Goal: Transaction & Acquisition: Purchase product/service

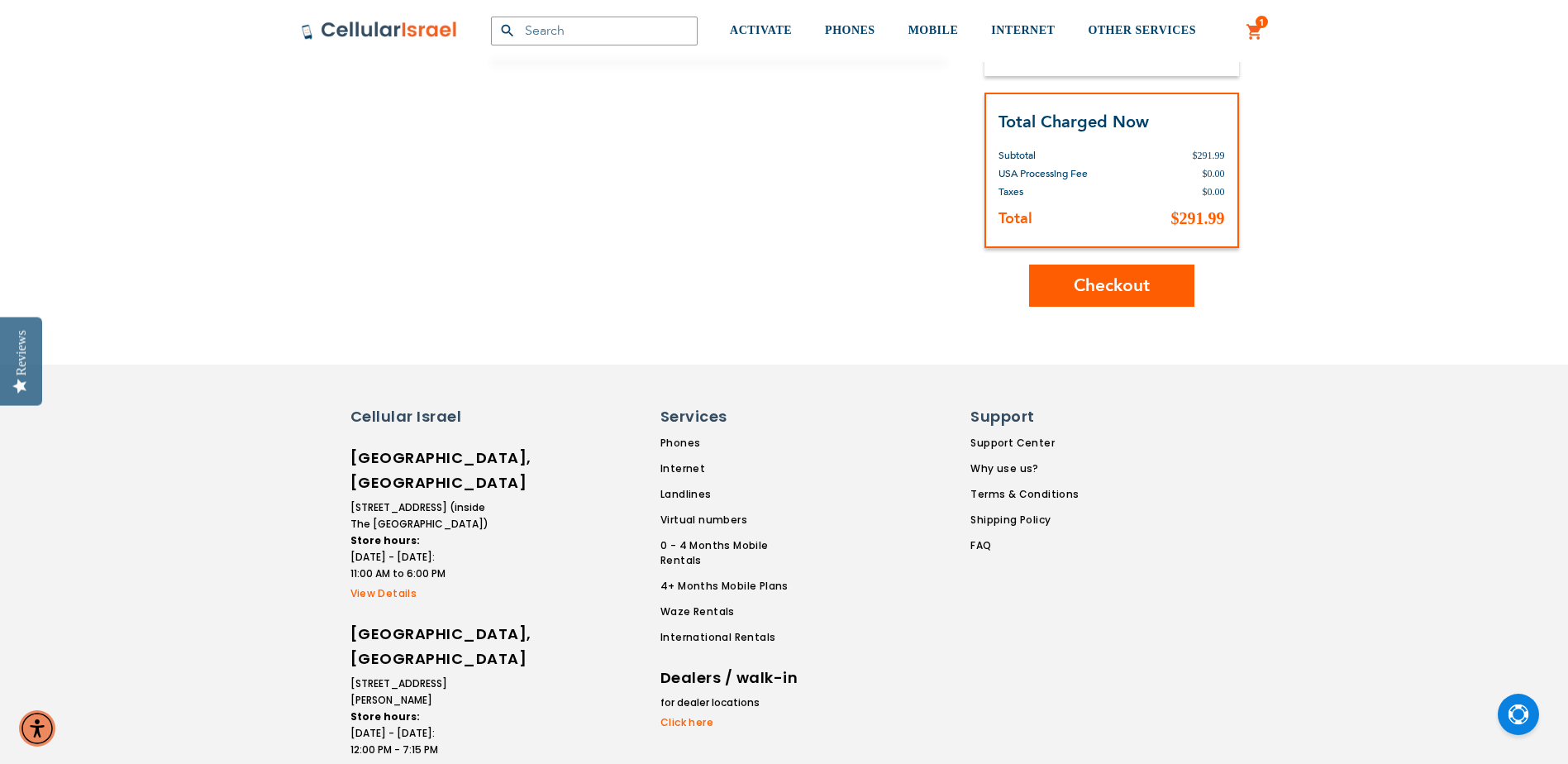
scroll to position [578, 0]
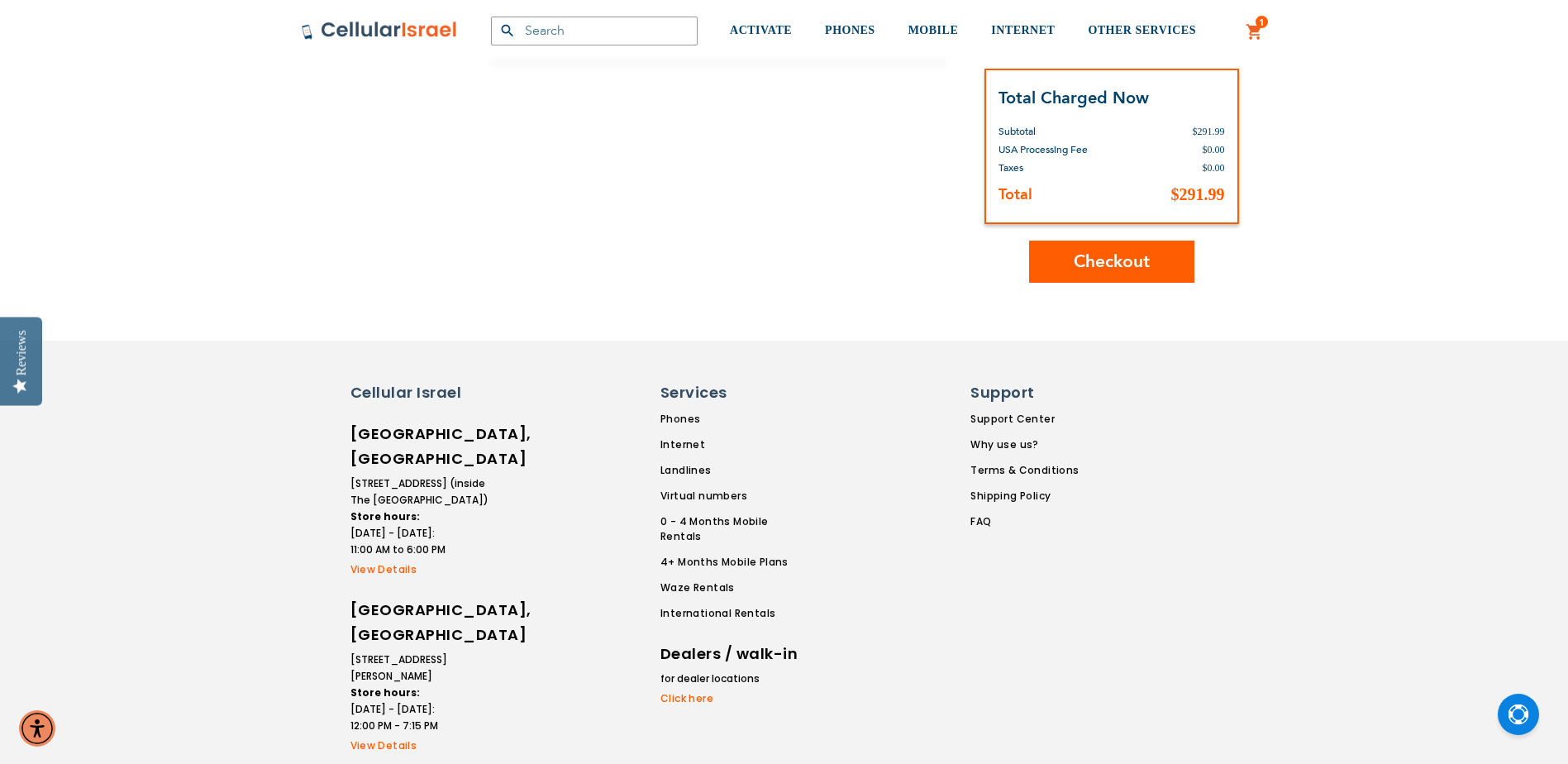
click at [1132, 270] on span "Checkout" at bounding box center [1111, 261] width 76 height 24
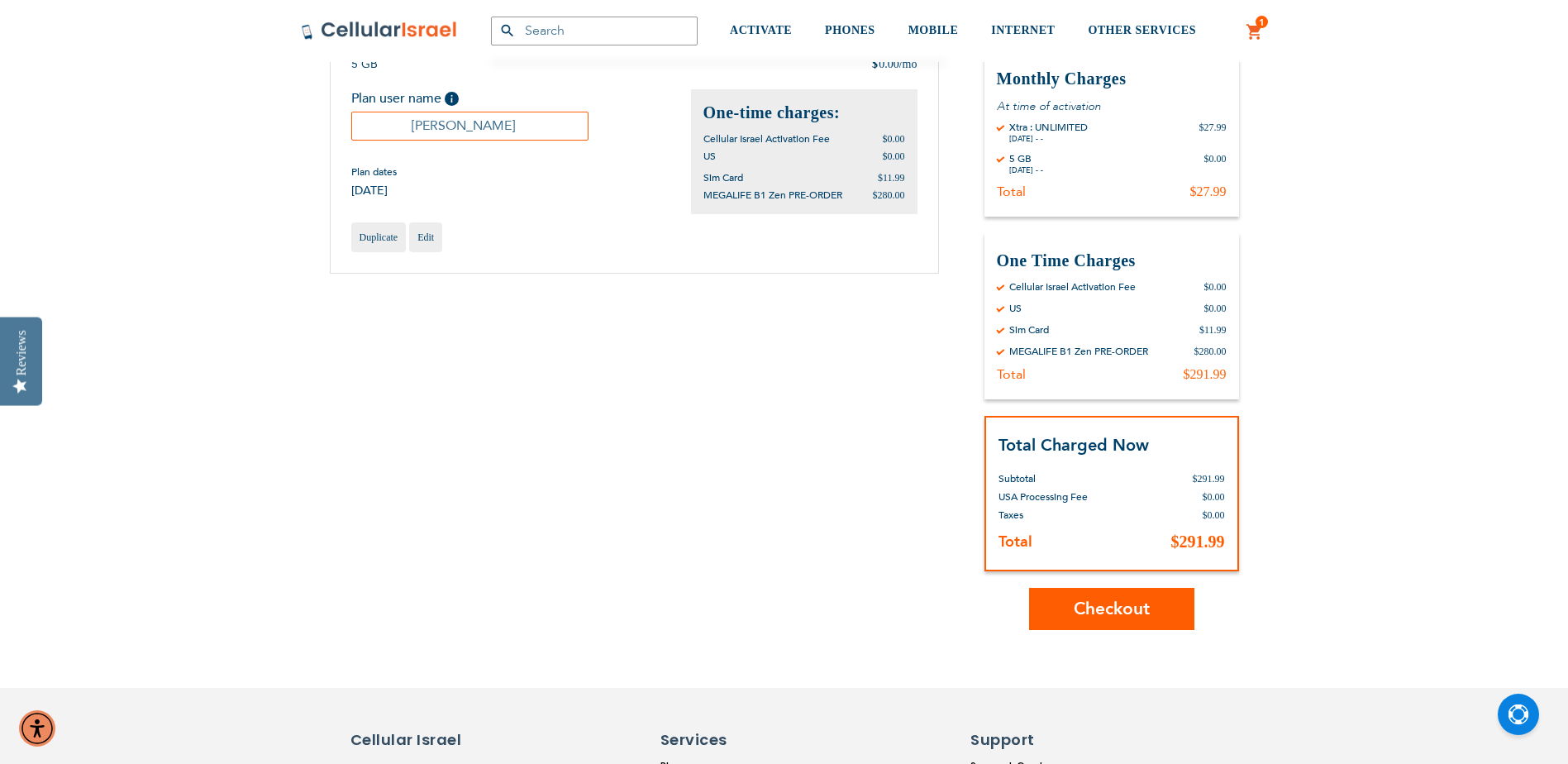
scroll to position [83, 0]
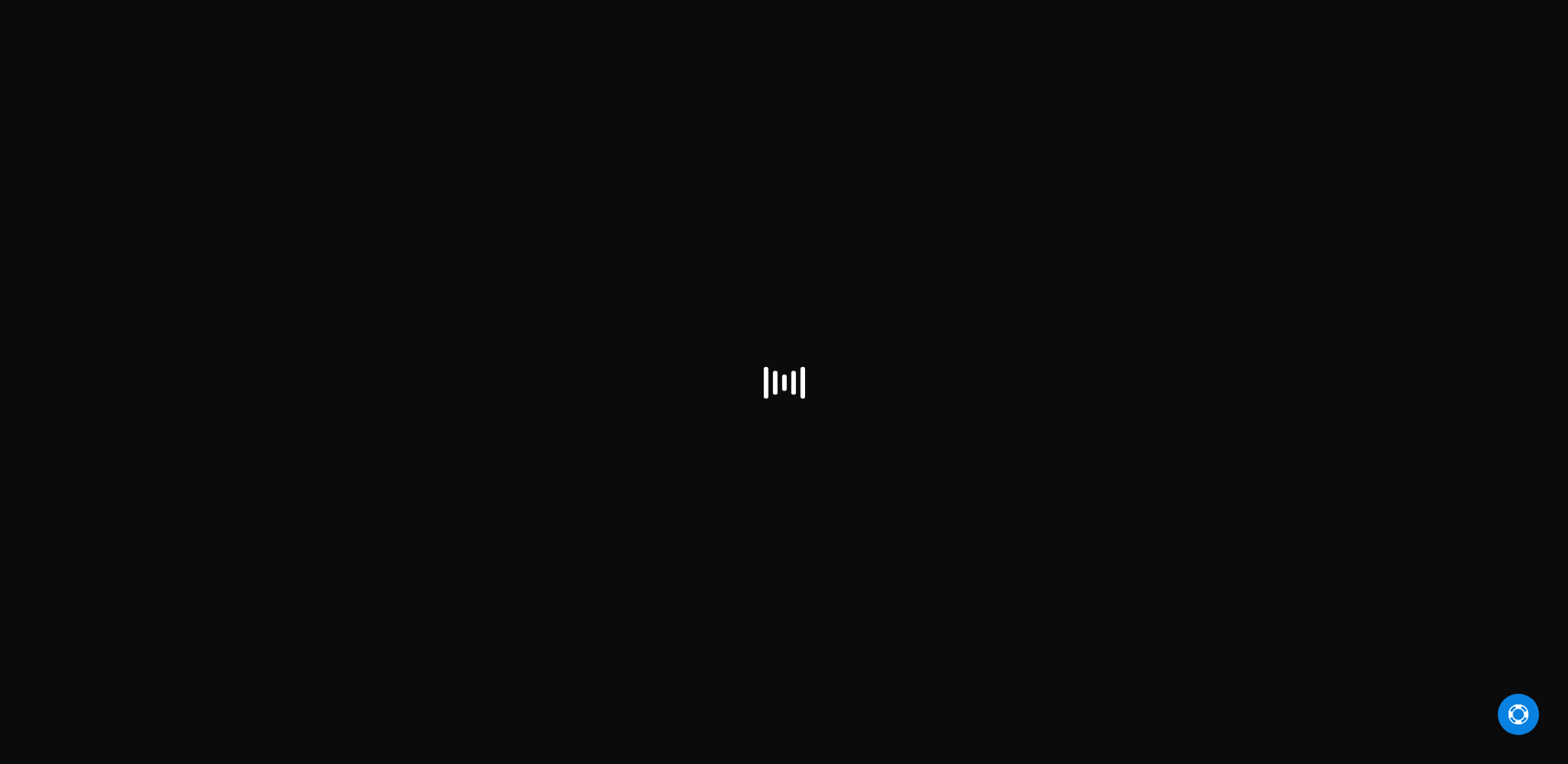
select select "US"
checkbox input "true"
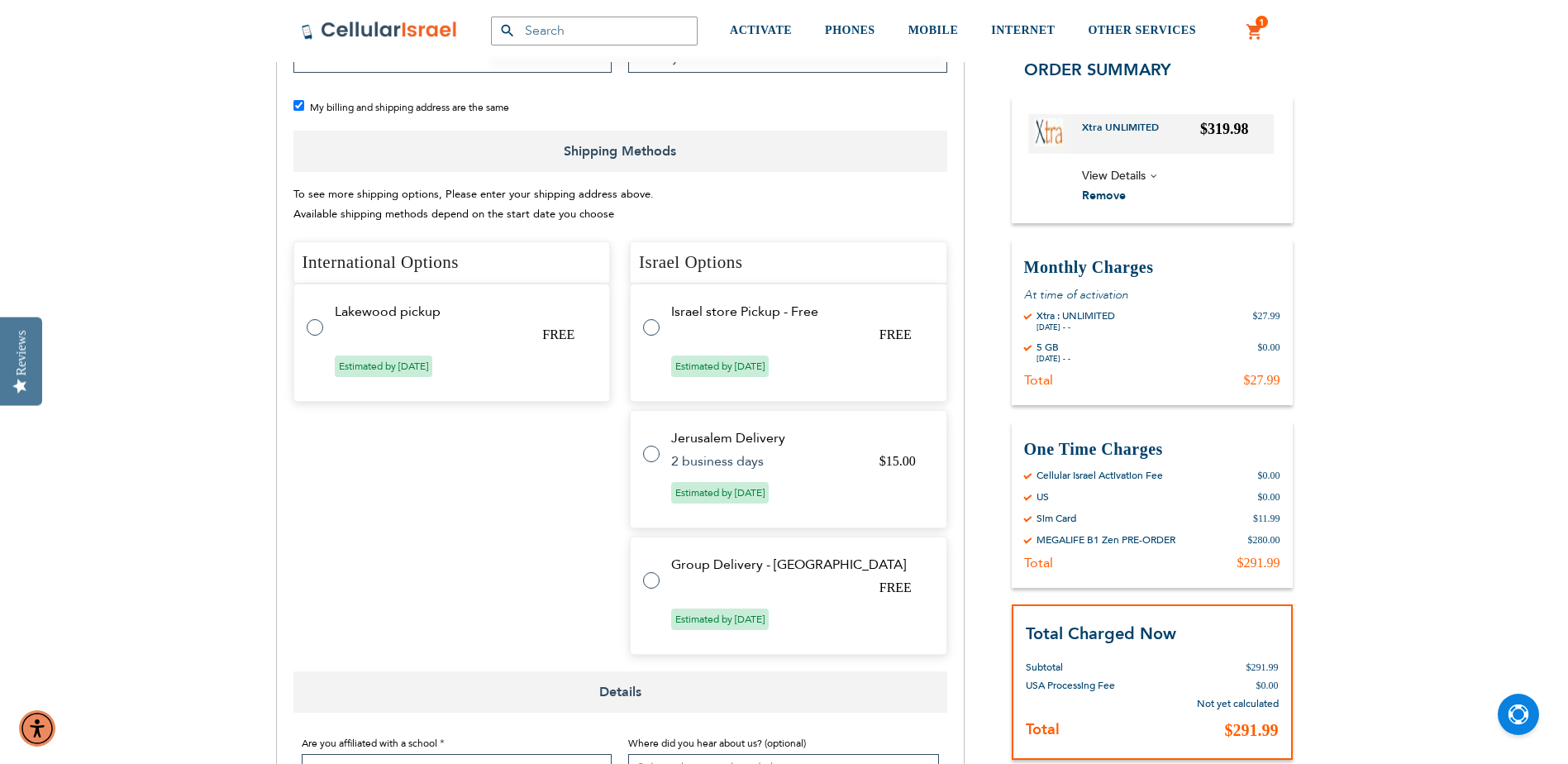
scroll to position [744, 0]
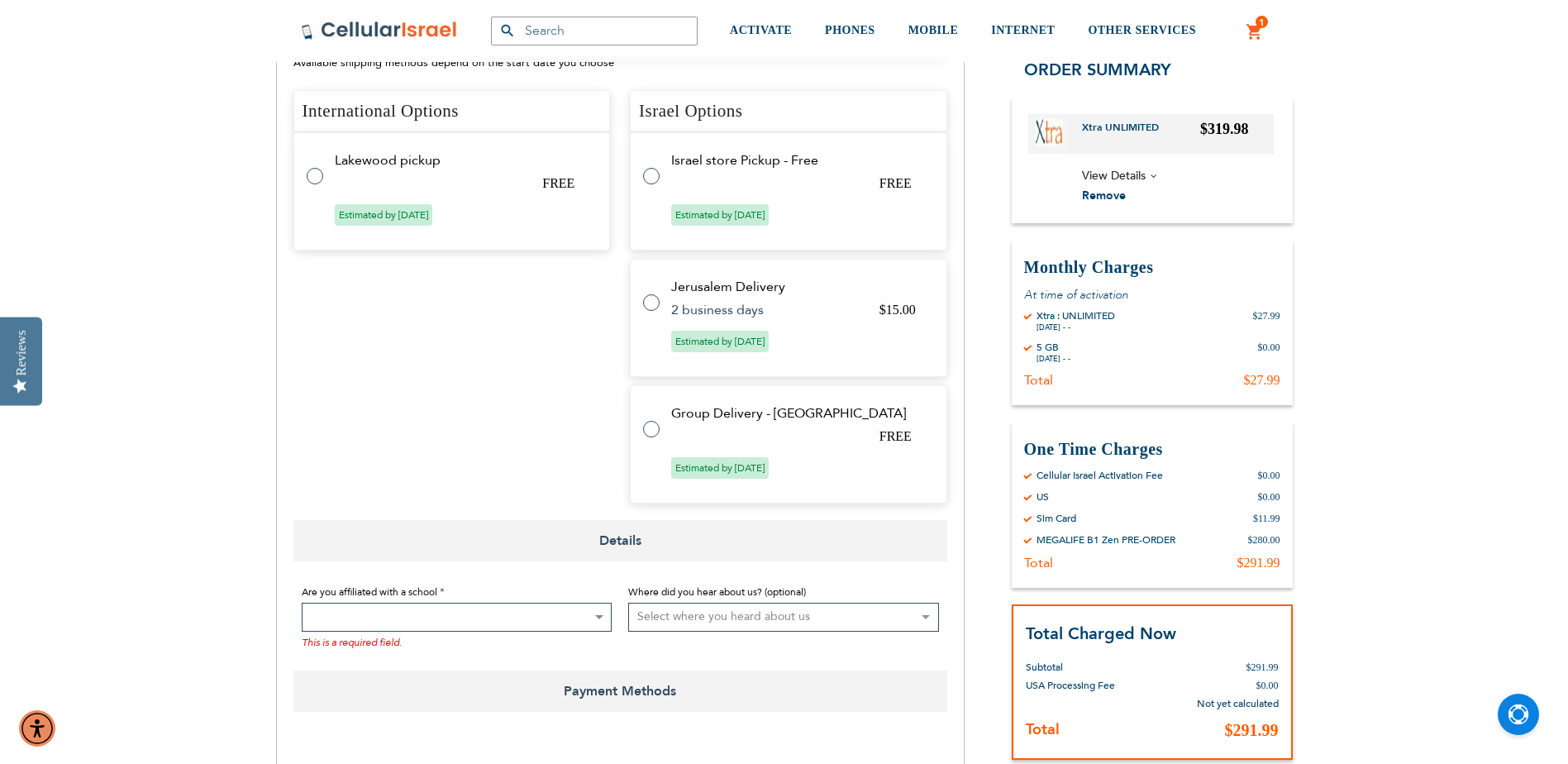
click at [646, 419] on label at bounding box center [660, 419] width 33 height 0
radio input "true"
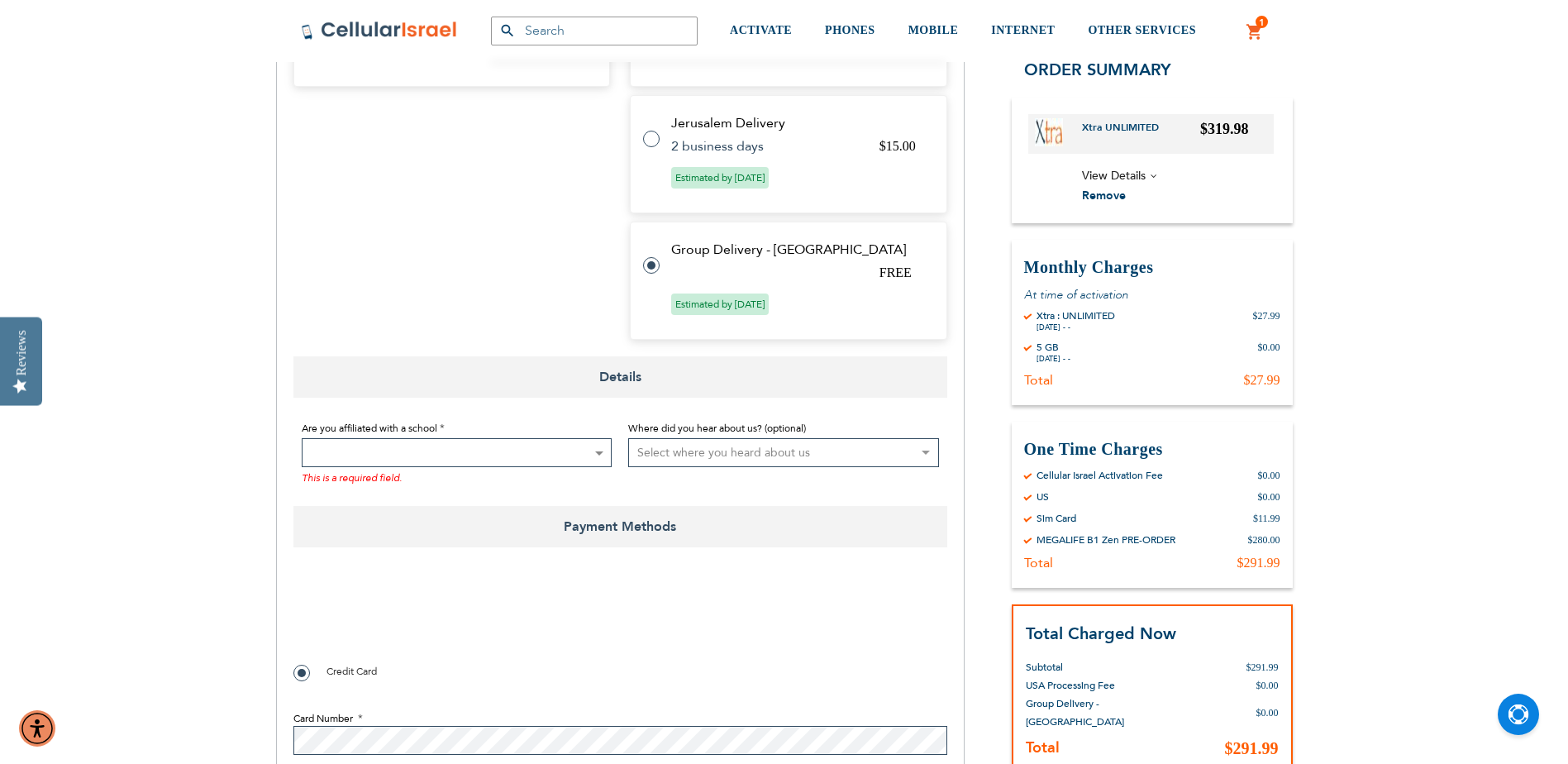
scroll to position [872, 0]
click at [503, 460] on span at bounding box center [457, 451] width 311 height 29
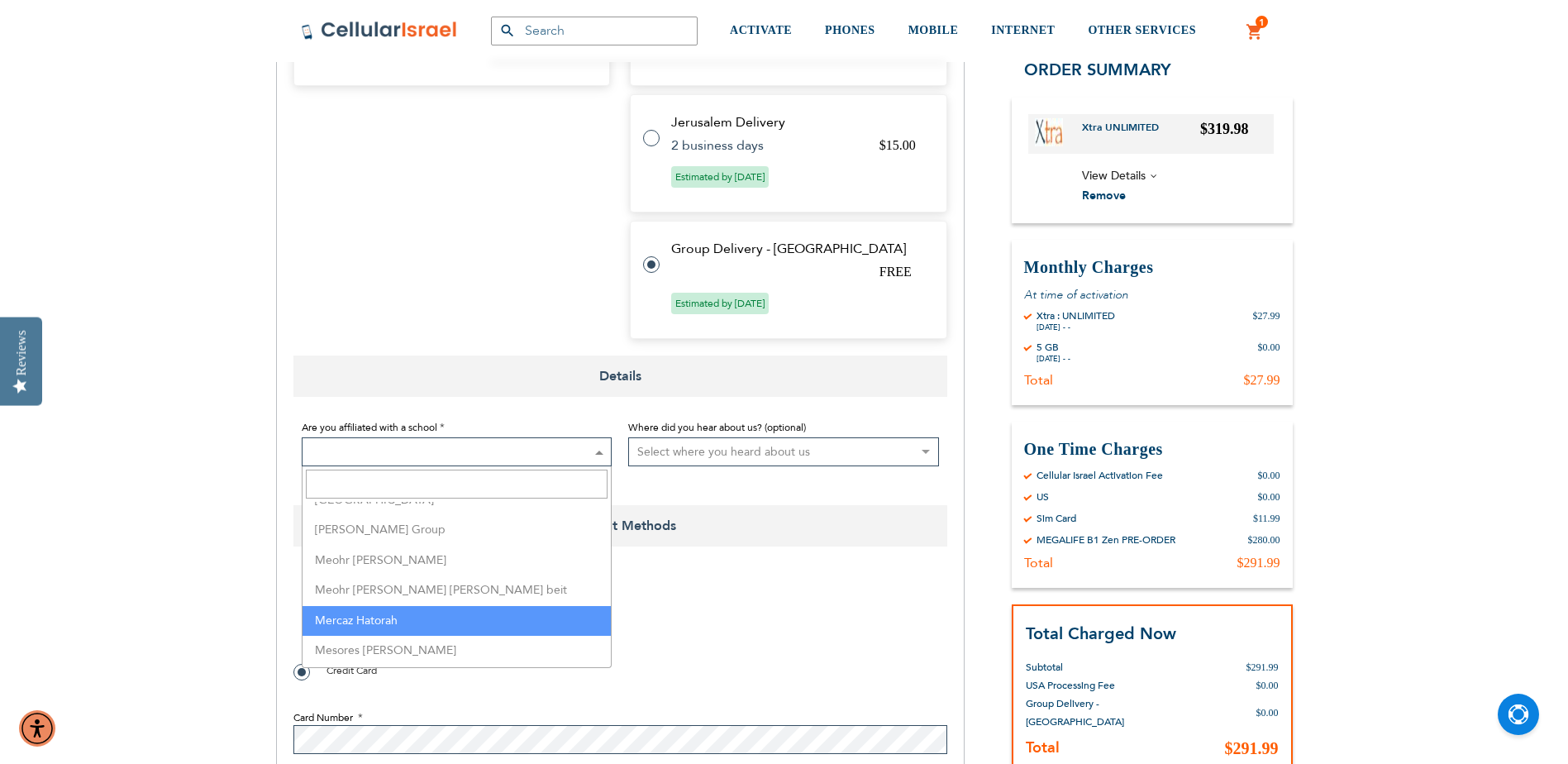
select select "100"
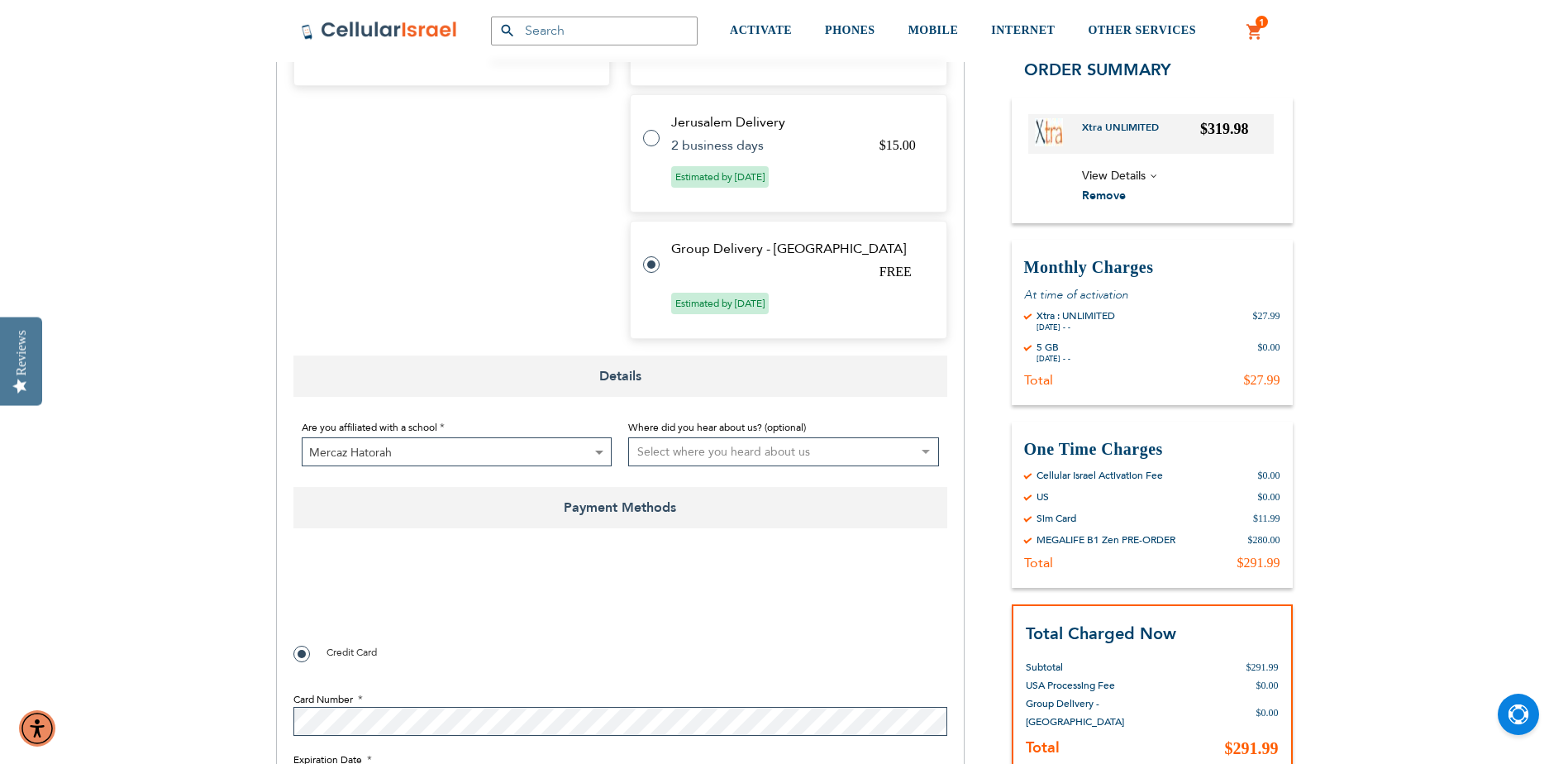
click at [735, 452] on select "Select where you heard about us Existing Customer Friend Other School/Group BP …" at bounding box center [784, 451] width 311 height 29
select select "4"
click at [628, 437] on select "Select where you heard about us Existing Customer Friend Other School/Group BP …" at bounding box center [784, 451] width 311 height 29
click at [795, 557] on fieldset "Payment Information Payment Method Credit Card Card Number Expiration Date Mont…" at bounding box center [621, 708] width 654 height 312
click at [485, 453] on span "Mercaz Hatorah" at bounding box center [457, 452] width 309 height 29
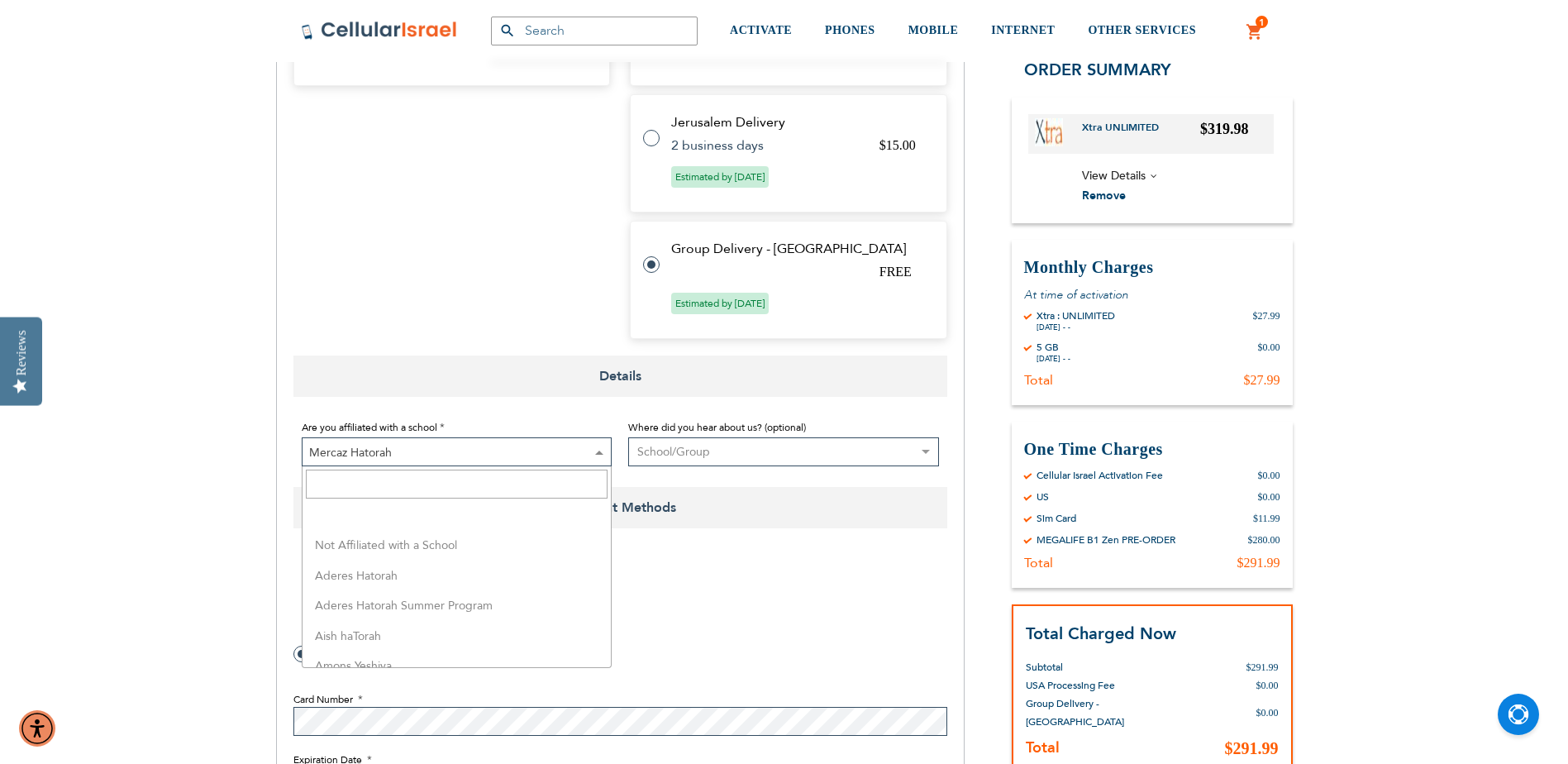
scroll to position [2512, 0]
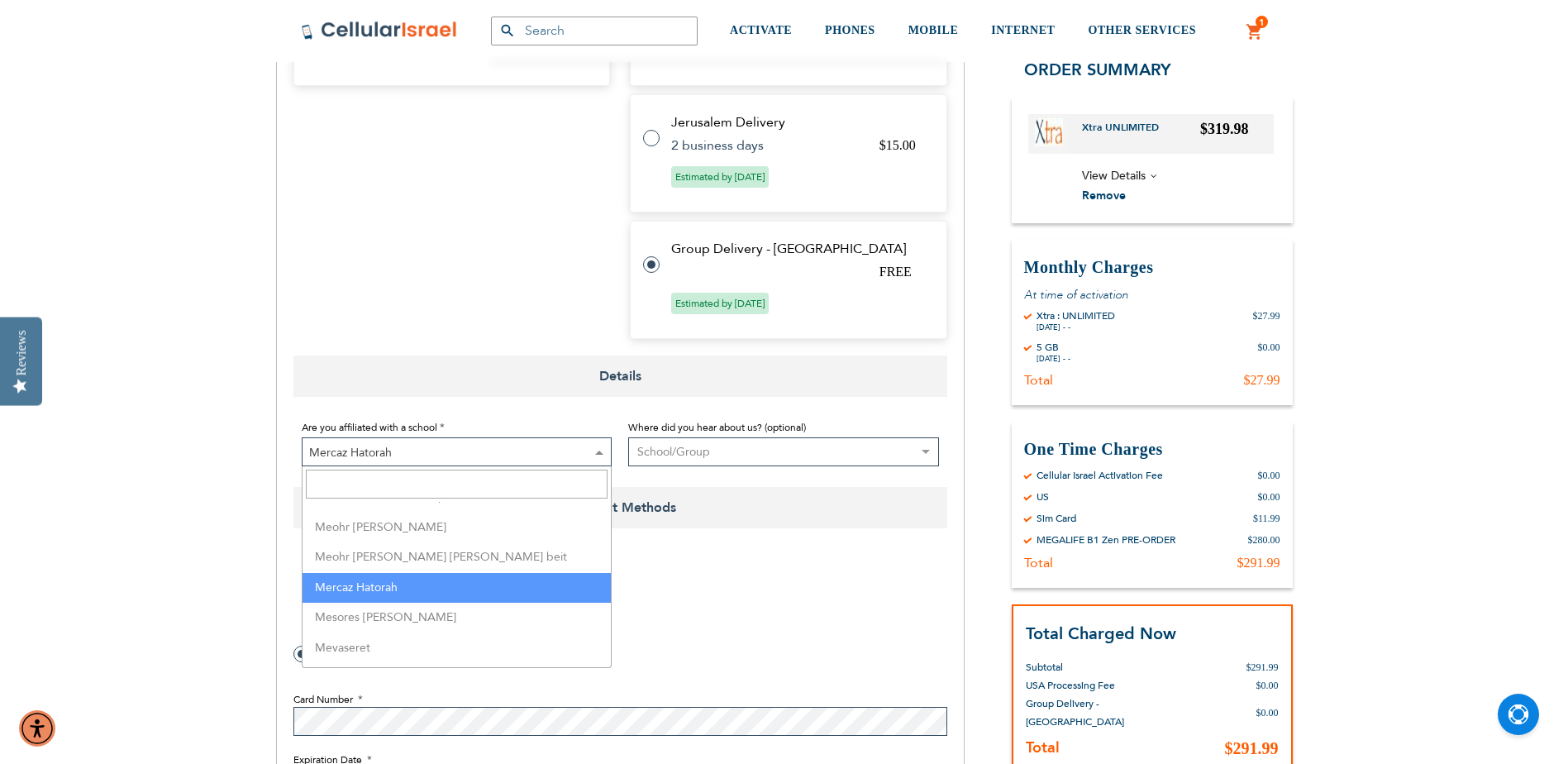
click at [822, 600] on div at bounding box center [621, 597] width 654 height 64
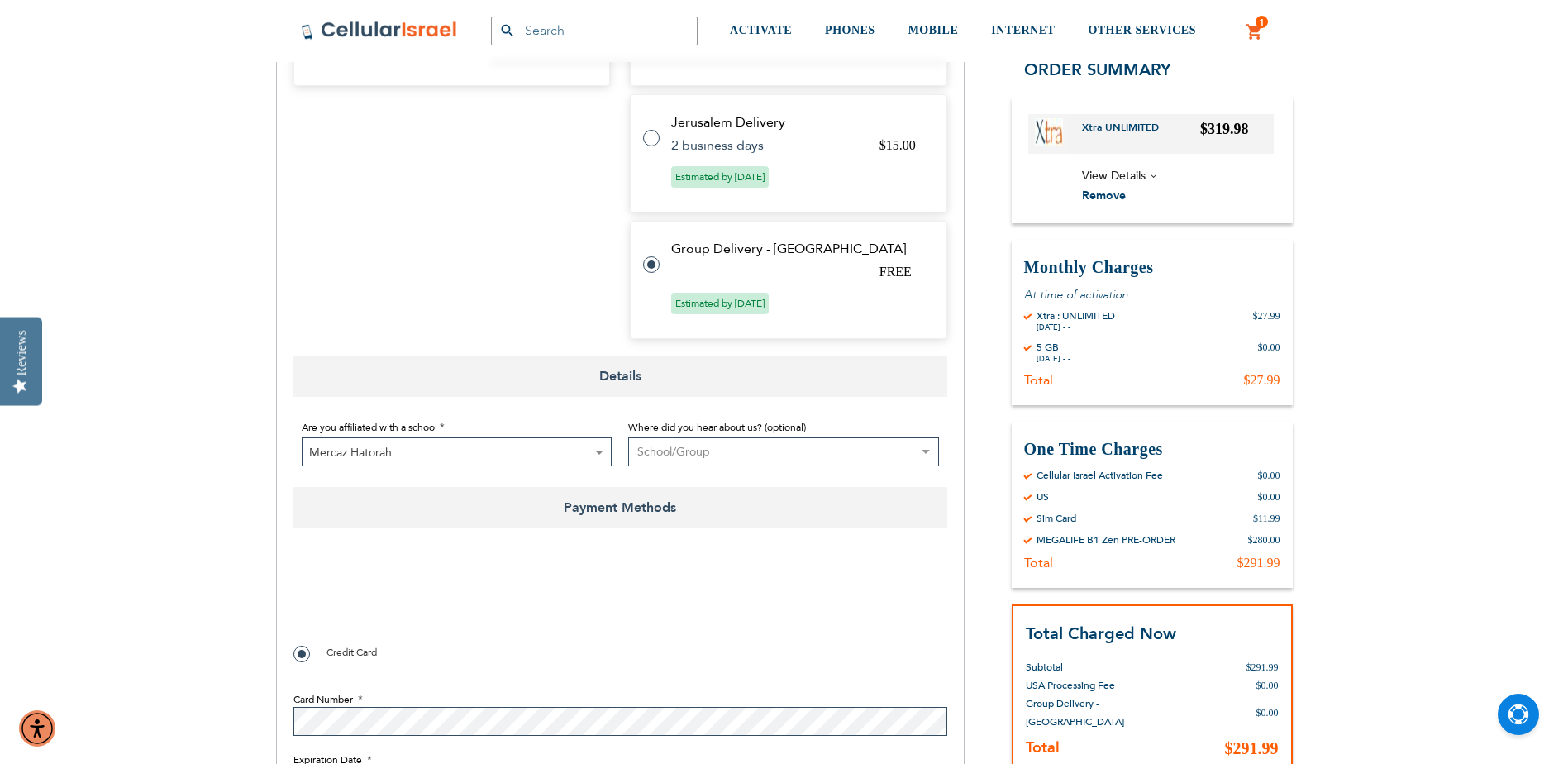
checkbox input "true"
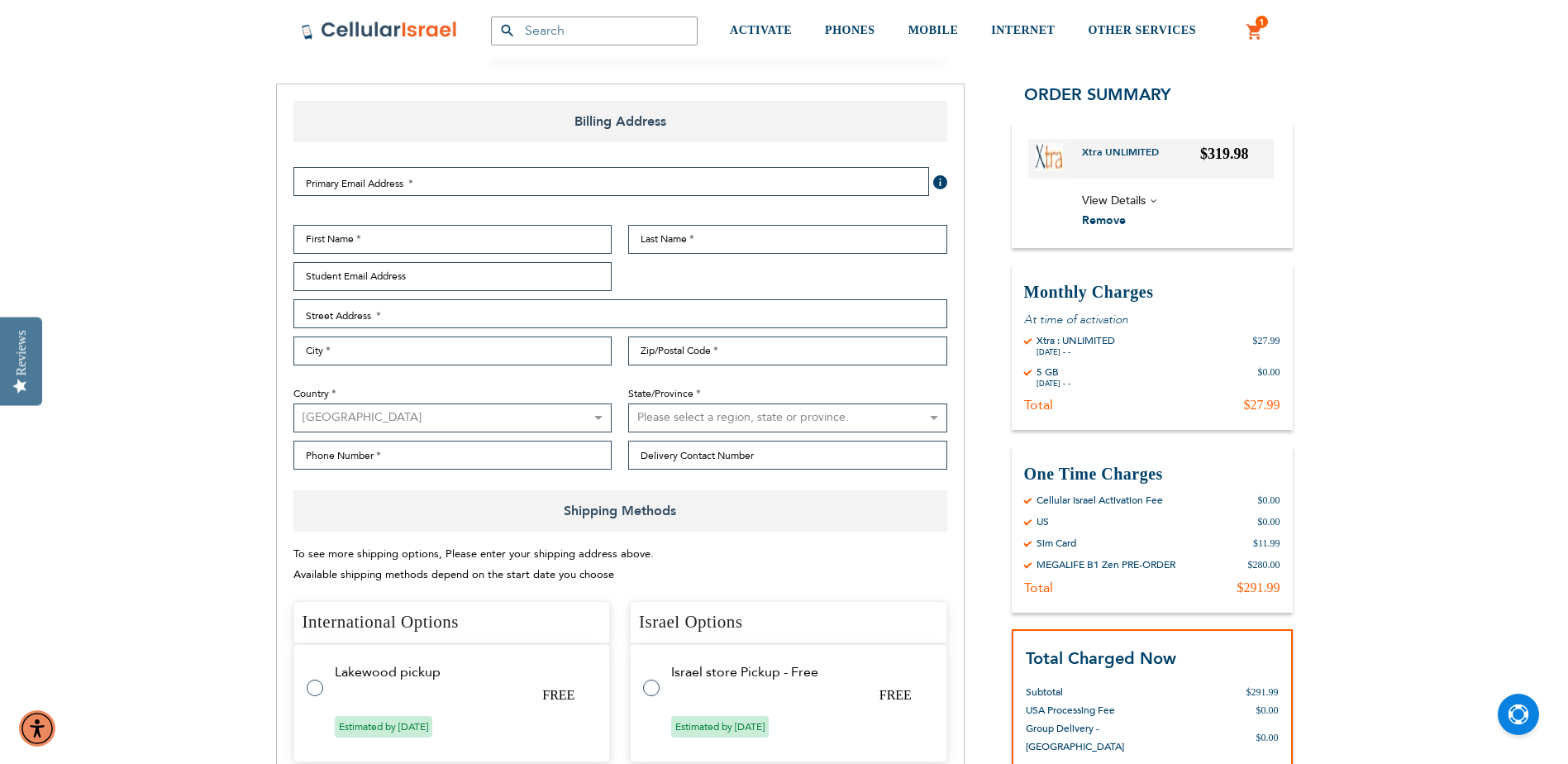
scroll to position [0, 0]
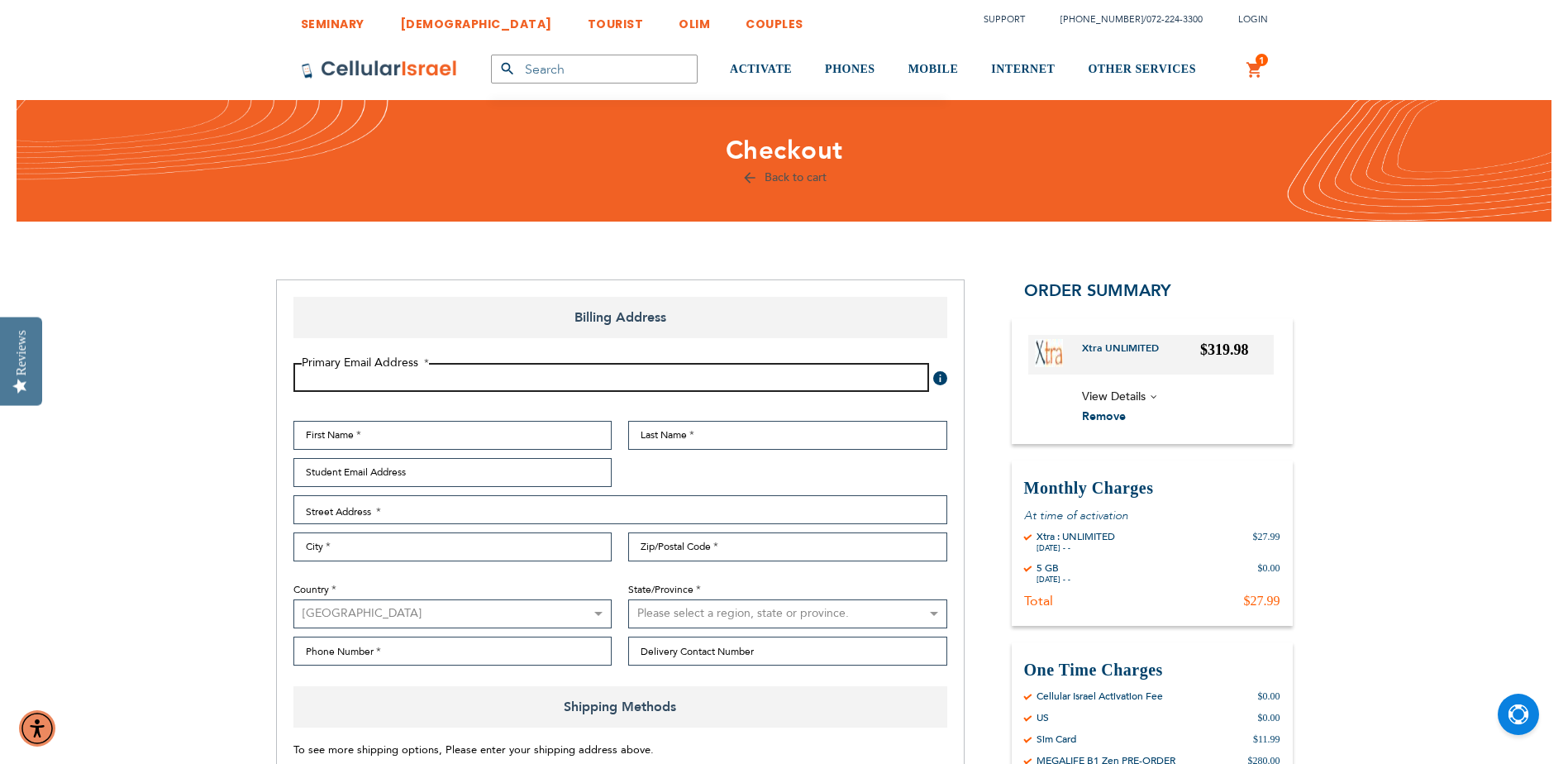
click at [519, 379] on input "Email Address" at bounding box center [611, 377] width 635 height 29
type input "[EMAIL_ADDRESS][DOMAIN_NAME]"
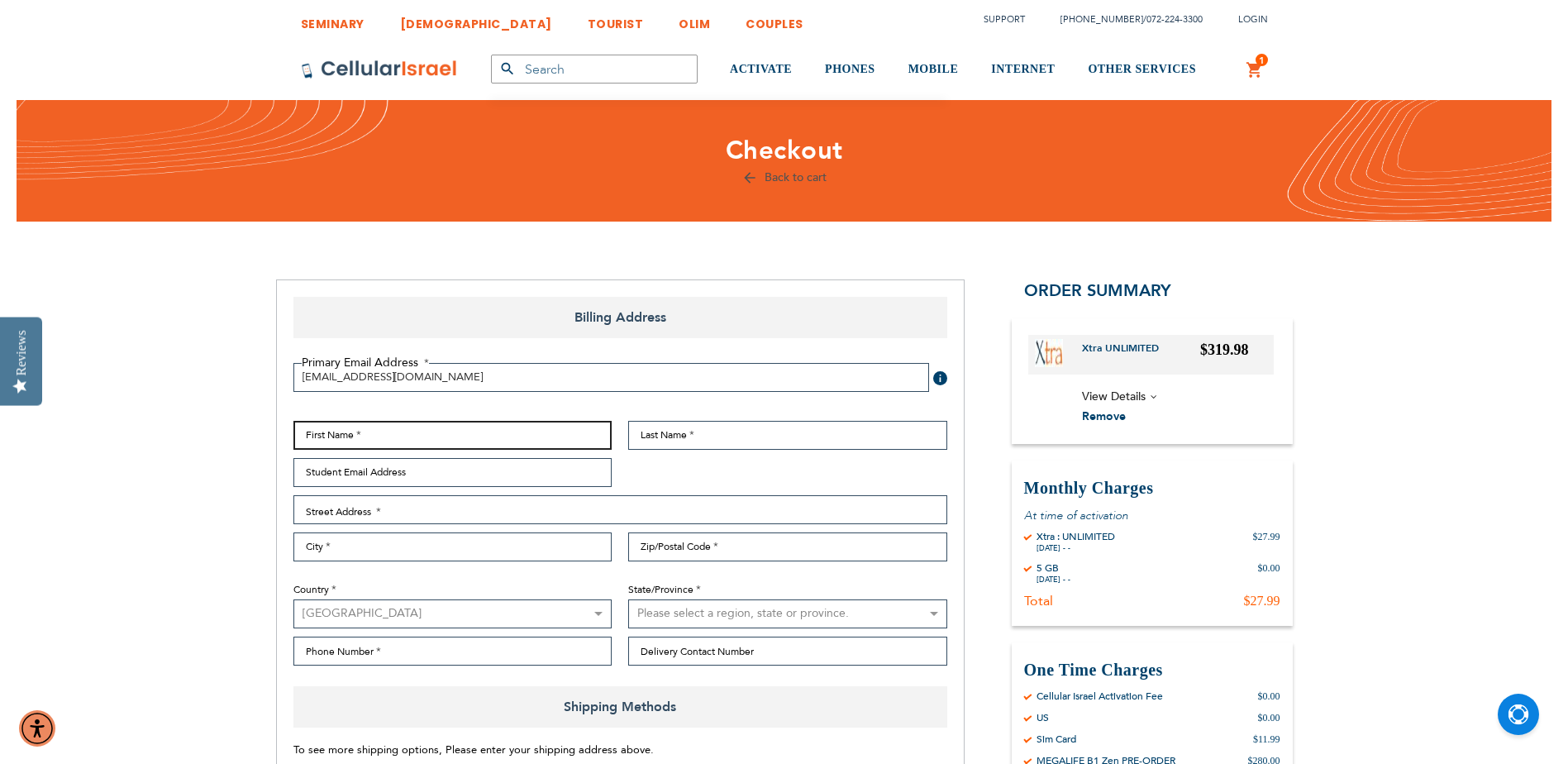
click at [372, 437] on input "First Name" at bounding box center [453, 434] width 319 height 29
type input "[PERSON_NAME]"
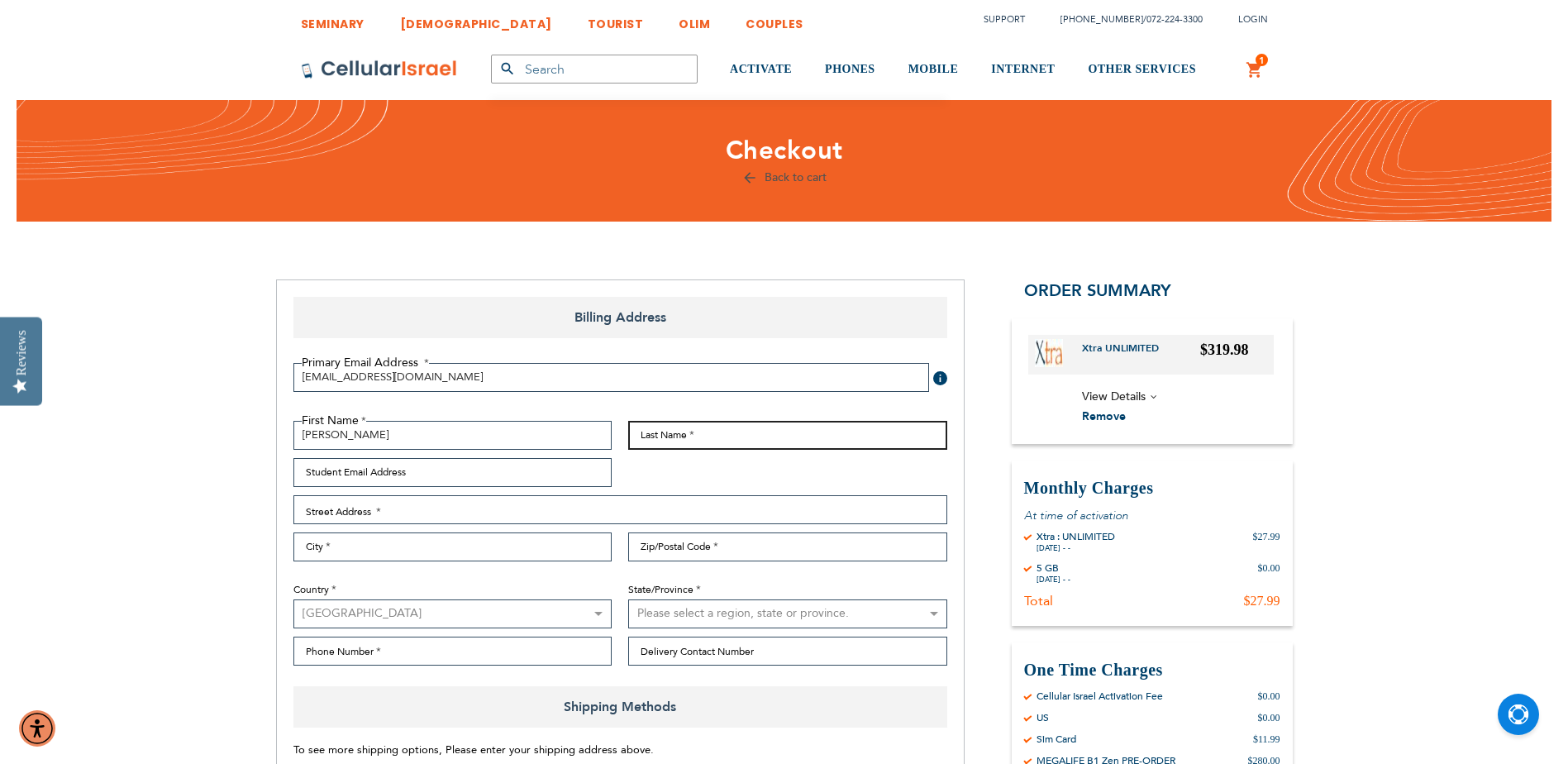
click at [658, 431] on input "Last Name" at bounding box center [788, 434] width 319 height 29
type input "[PERSON_NAME]"
type input "[EMAIL_ADDRESS][DOMAIN_NAME]"
type input "7188839497"
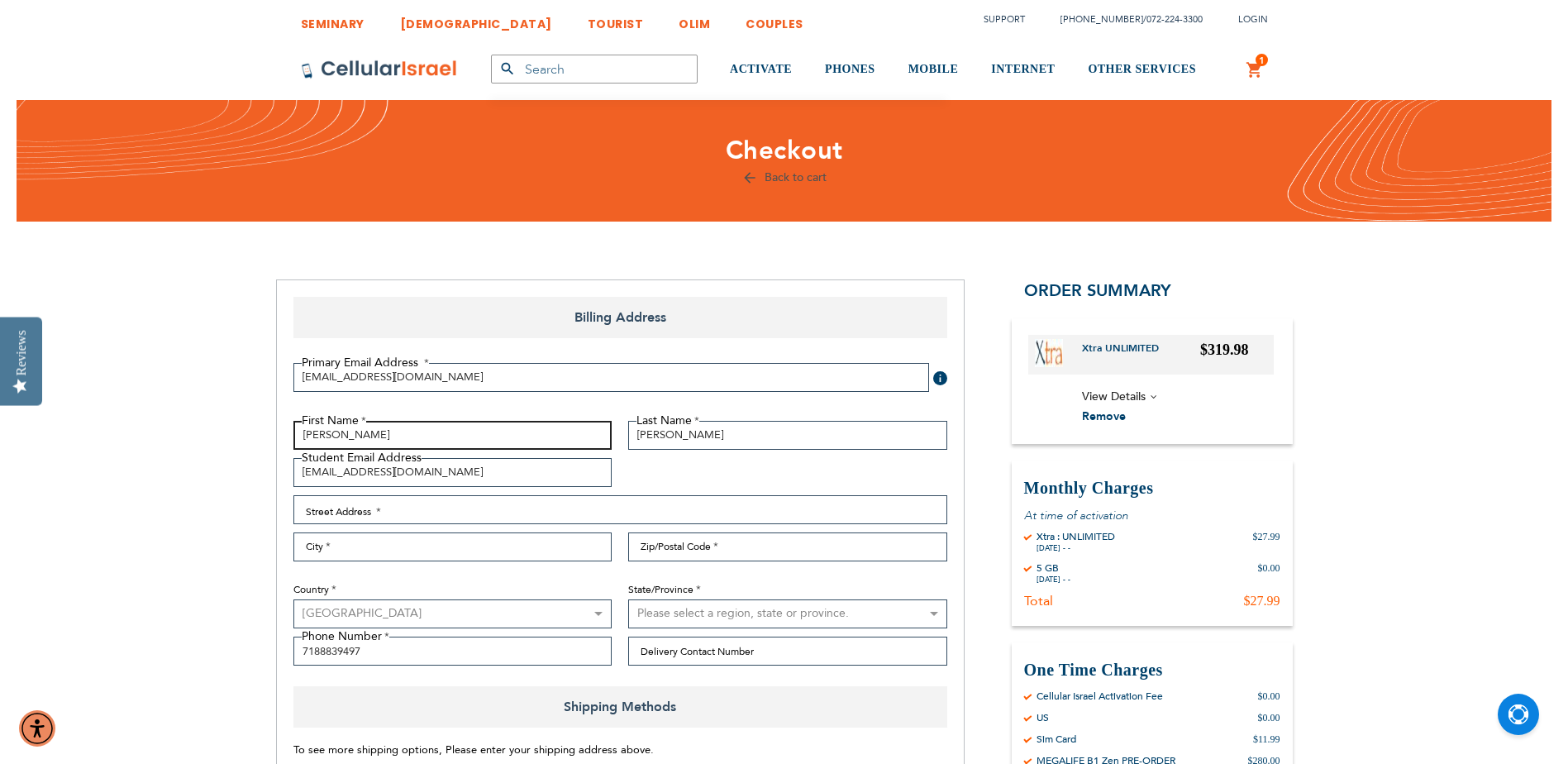
click at [422, 430] on input "[PERSON_NAME]" at bounding box center [453, 434] width 319 height 29
type input "[PERSON_NAME]"
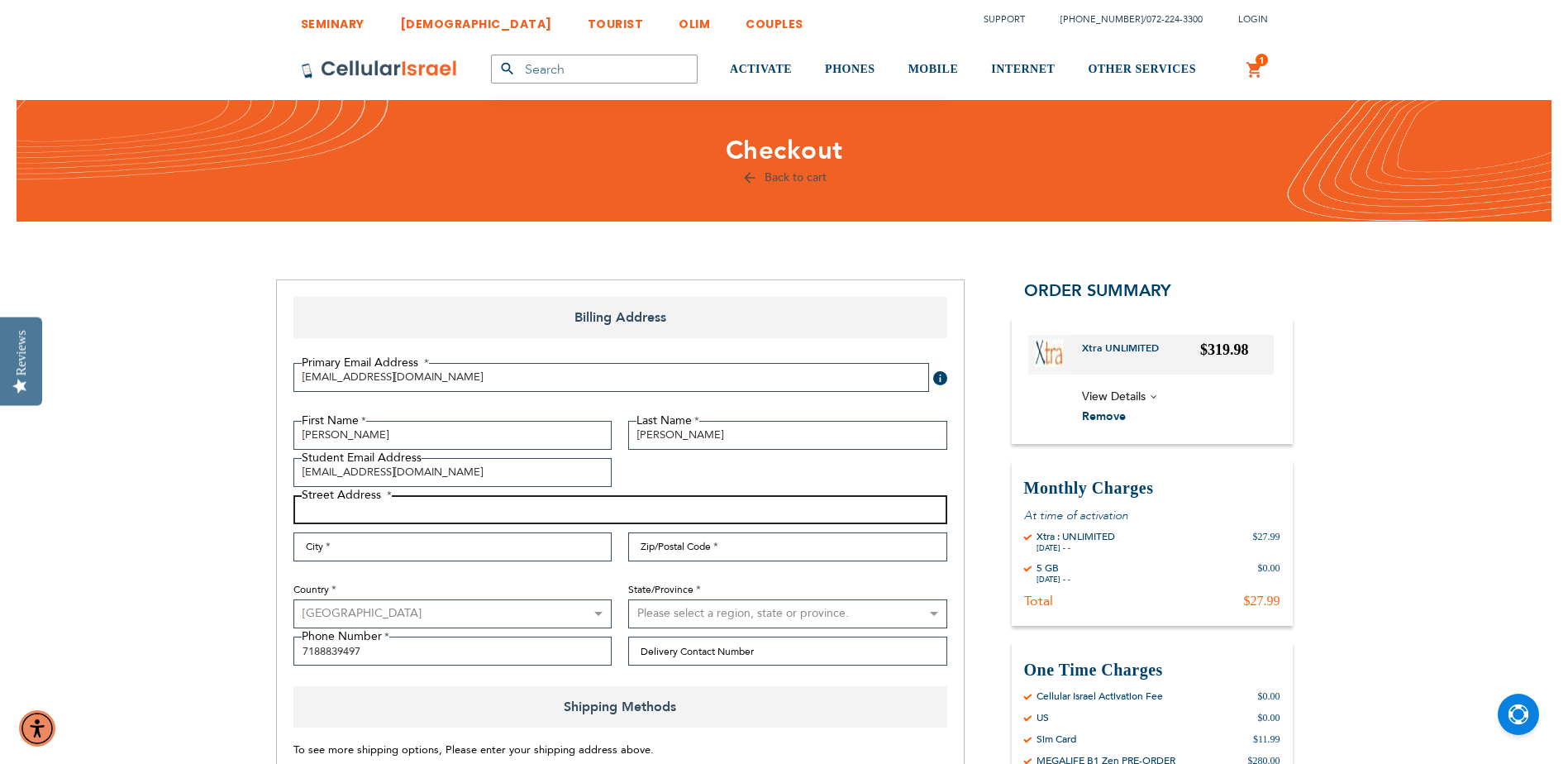
click at [422, 518] on input "Street Address: Line 1" at bounding box center [621, 509] width 654 height 29
type input "[STREET_ADDRESS]"
type input "Woodmere"
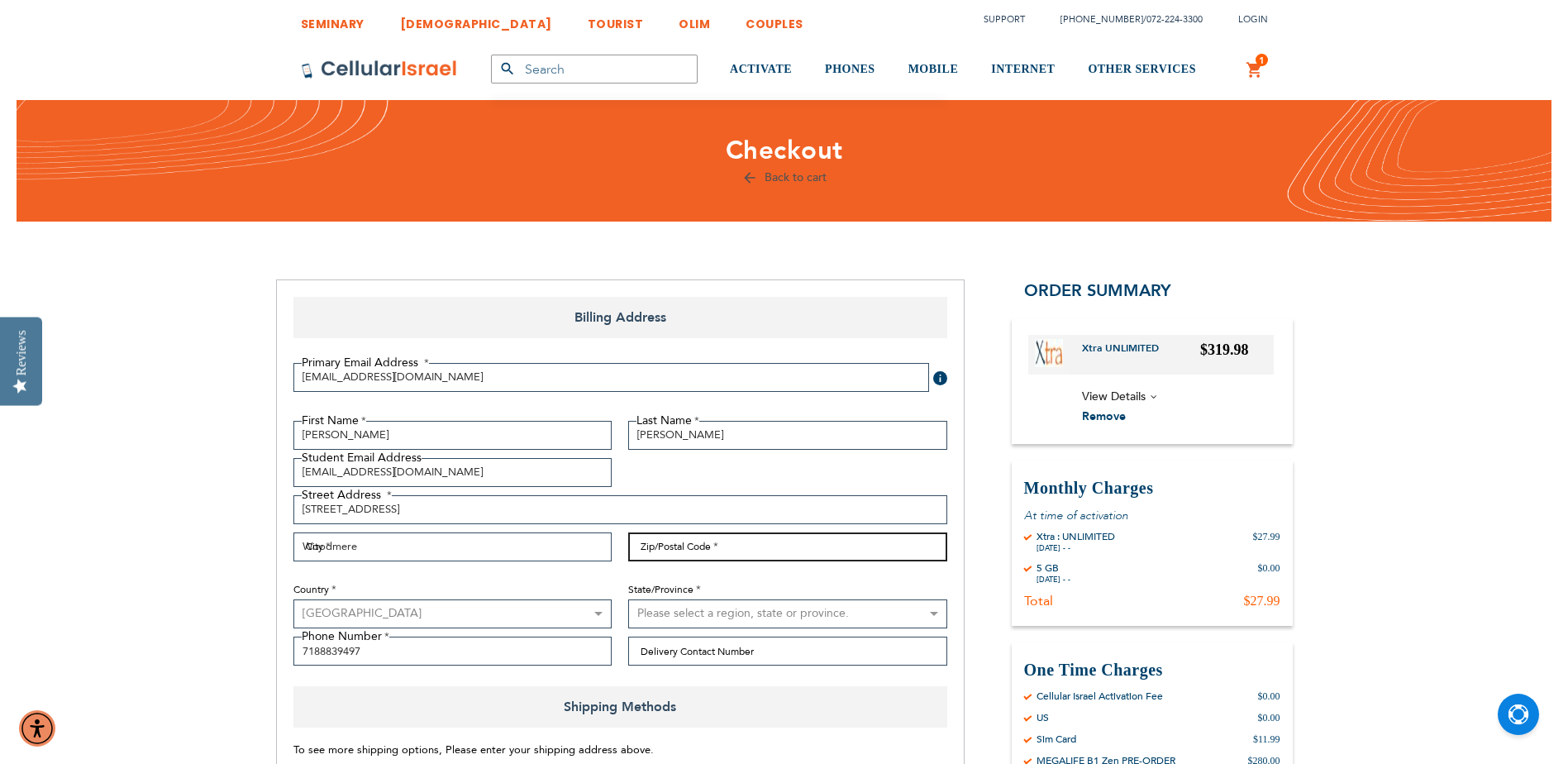
type input "11598"
select select "43"
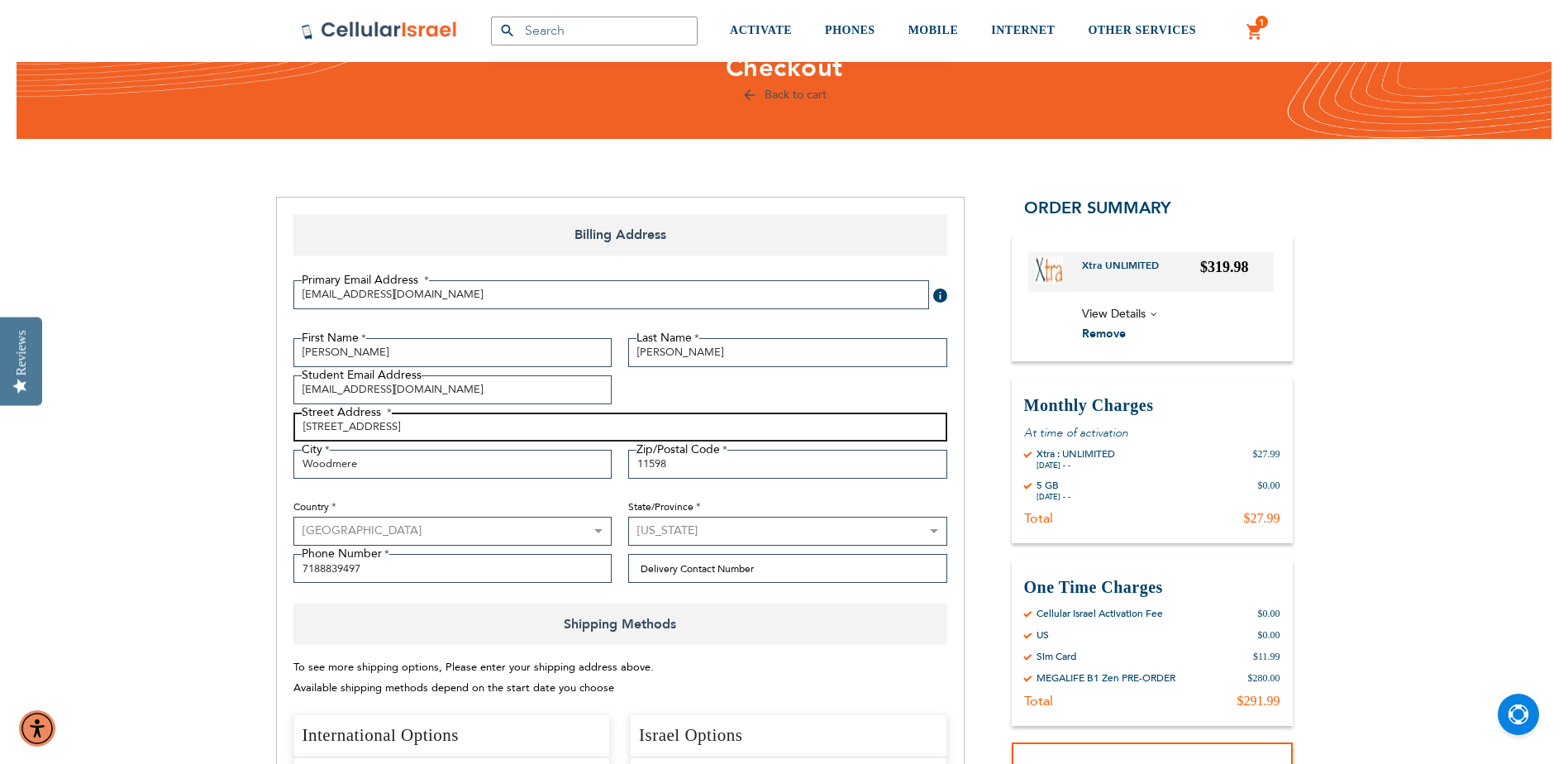
scroll to position [248, 0]
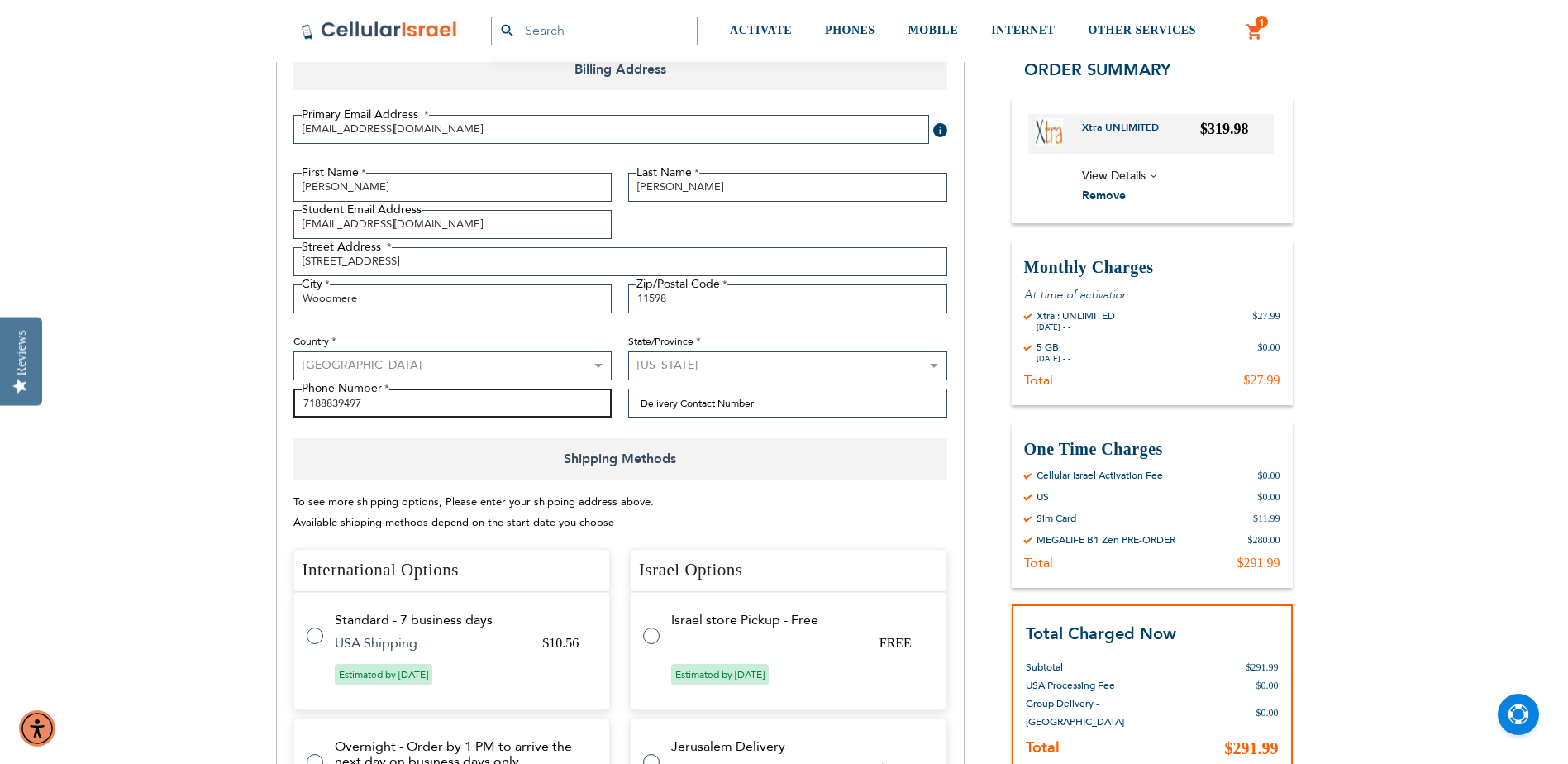
drag, startPoint x: 376, startPoint y: 399, endPoint x: 295, endPoint y: 416, distance: 82.8
click at [295, 416] on input "7188839497" at bounding box center [453, 403] width 319 height 29
type input "3472684611"
click at [308, 419] on div "First Name [PERSON_NAME] Last Name [PERSON_NAME] Student Email Address [EMAIL_A…" at bounding box center [621, 300] width 671 height 254
click at [716, 402] on input "Delivery Contact Number" at bounding box center [788, 403] width 319 height 29
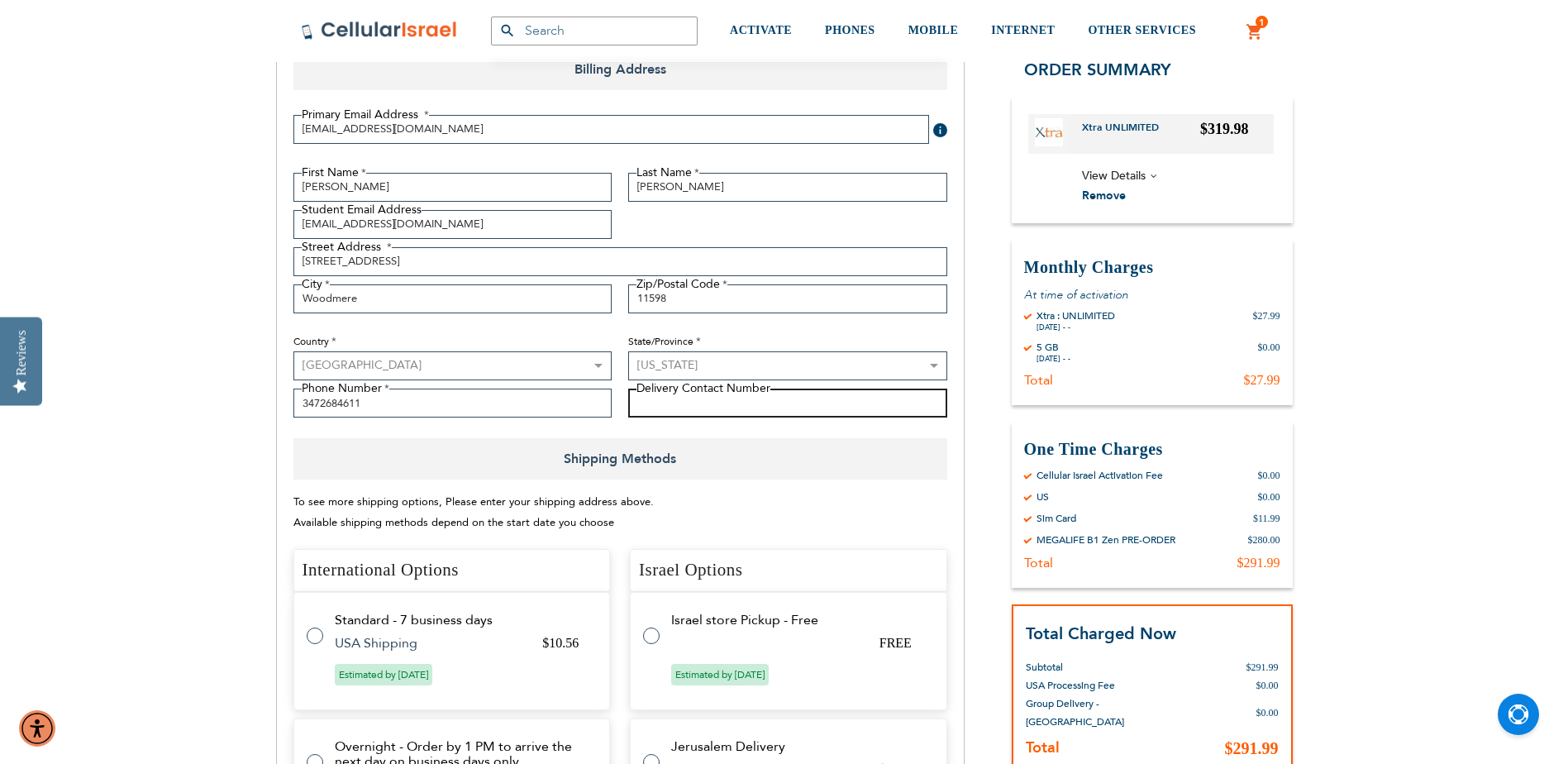
type input "3472684611"
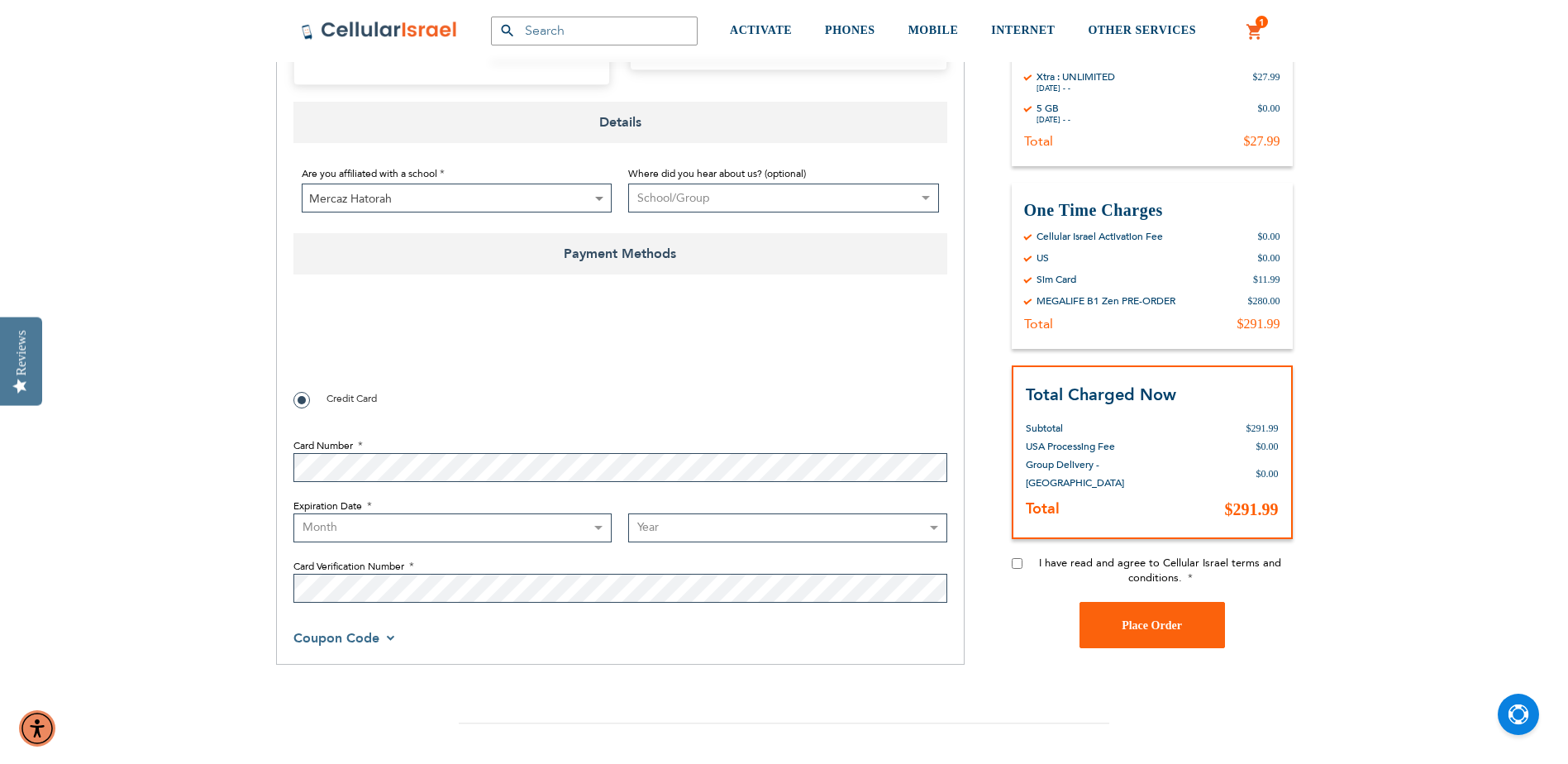
scroll to position [1157, 0]
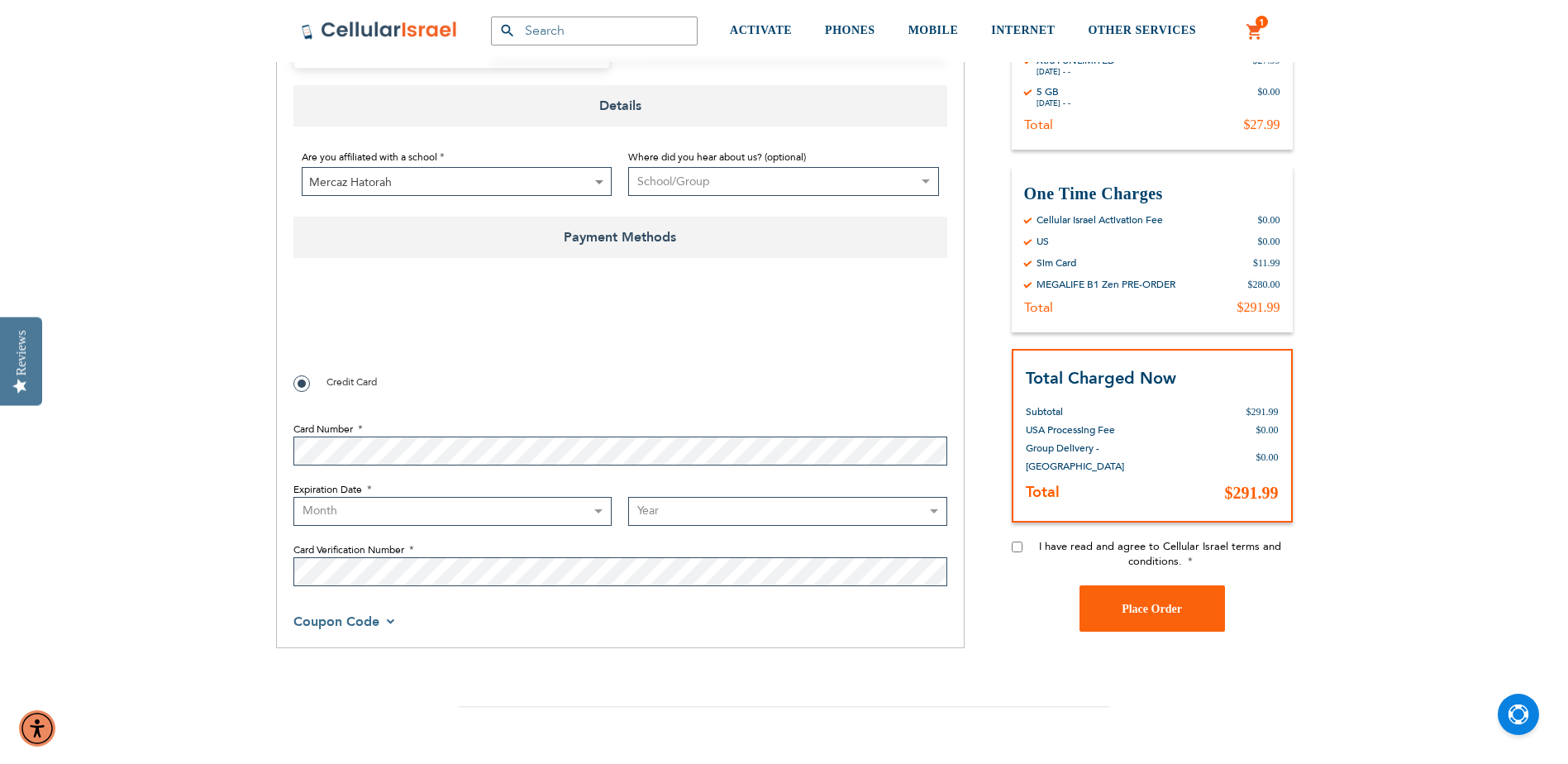
checkbox input "true"
select select "5"
select select "2028"
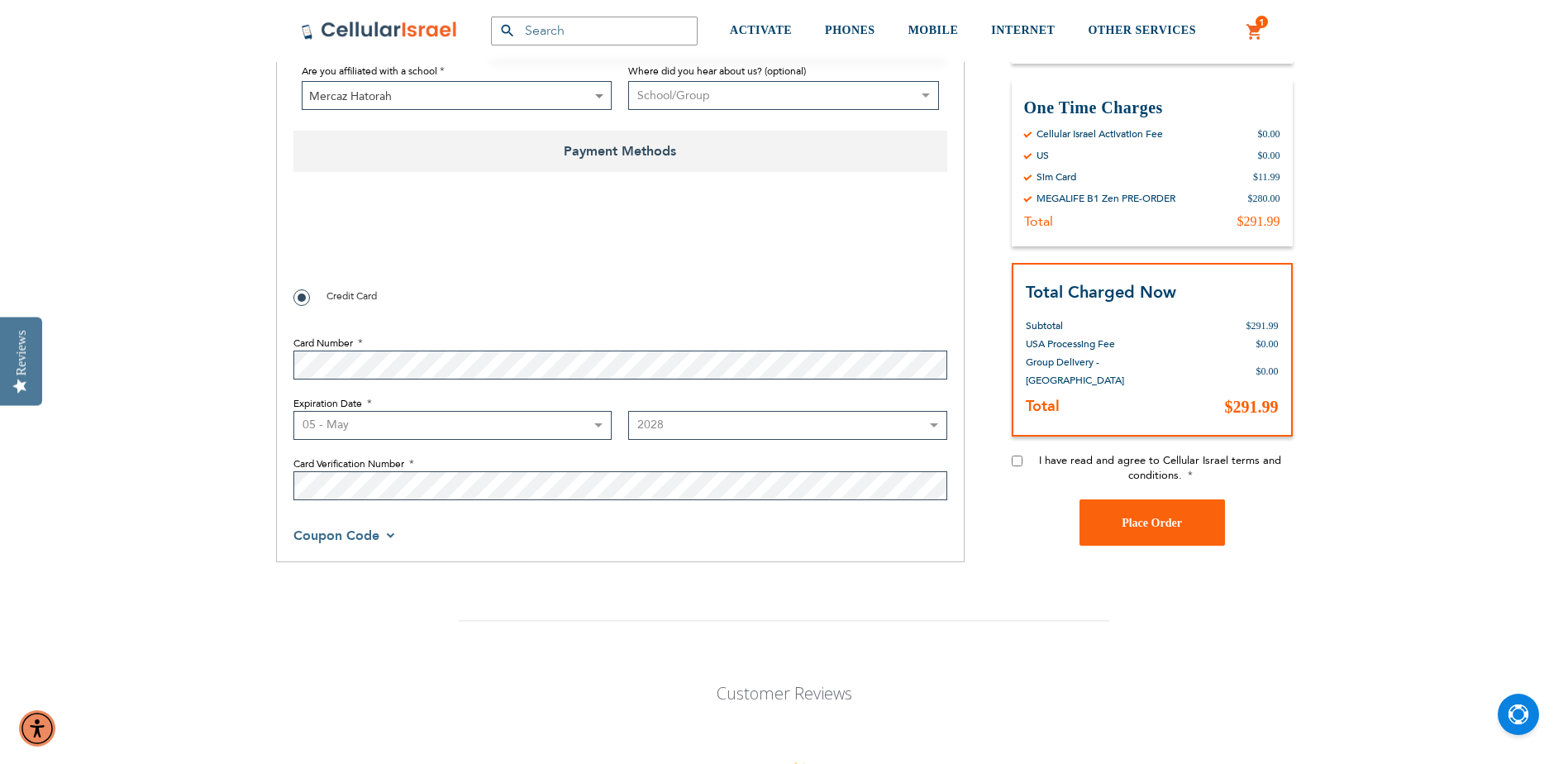
scroll to position [1240, 0]
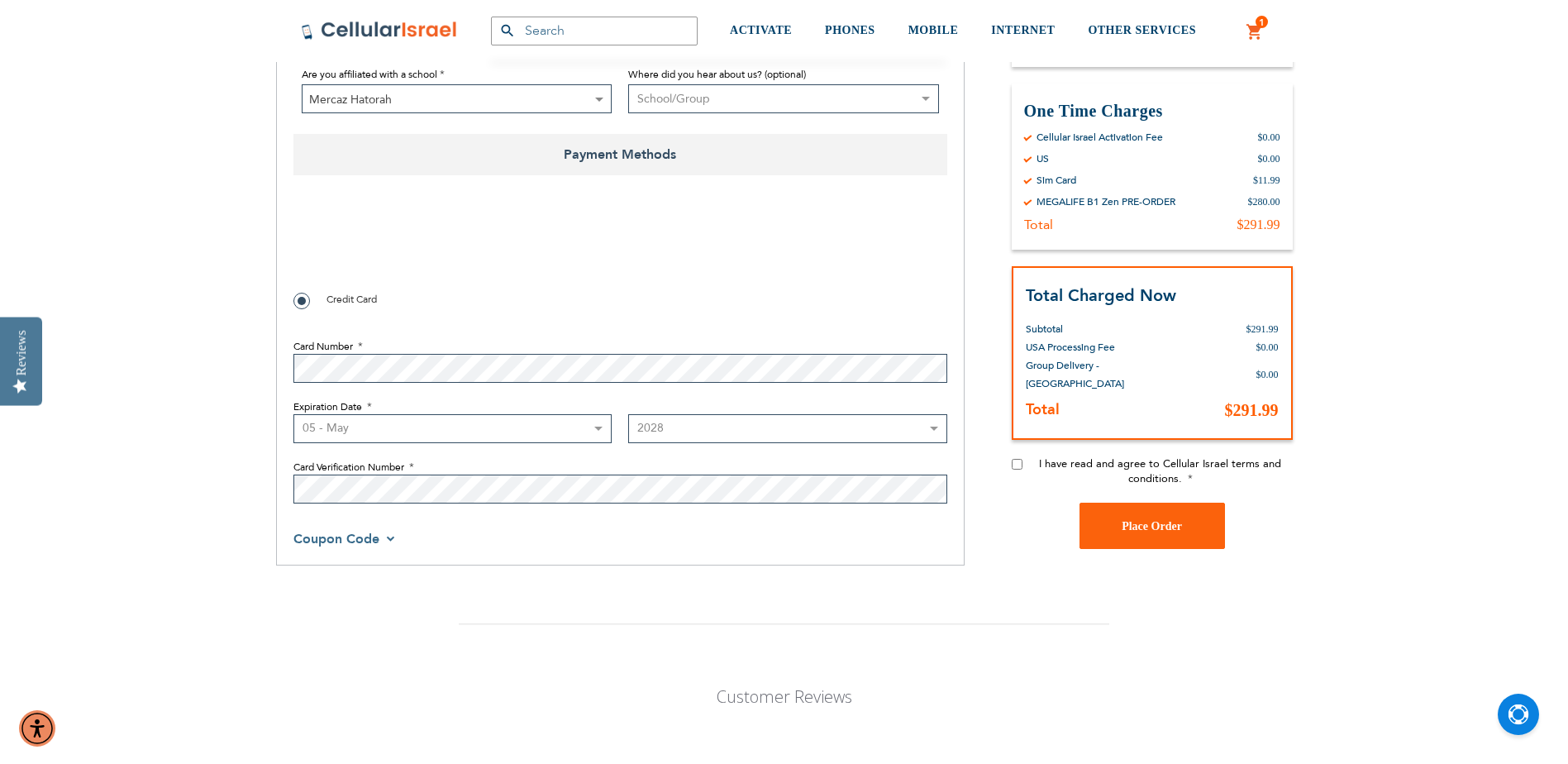
click at [773, 447] on fieldset "Card Number Expiration Date Month [DATE] - [DATE] - [DATE] - [DATE] - [DATE] - …" at bounding box center [621, 417] width 654 height 189
drag, startPoint x: 763, startPoint y: 432, endPoint x: 633, endPoint y: 426, distance: 130.1
click at [633, 426] on select "Year [DATE] 2026 2027 2028 2029 2030 2031 2032 2033 2034 2035 2036 2037 2038 20…" at bounding box center [788, 428] width 319 height 29
click at [714, 433] on select "Year [DATE] 2026 2027 2028 2029 2030 2031 2032 2033 2034 2035 2036 2037 2038 20…" at bounding box center [788, 428] width 319 height 29
drag, startPoint x: 527, startPoint y: 436, endPoint x: 527, endPoint y: 447, distance: 11.0
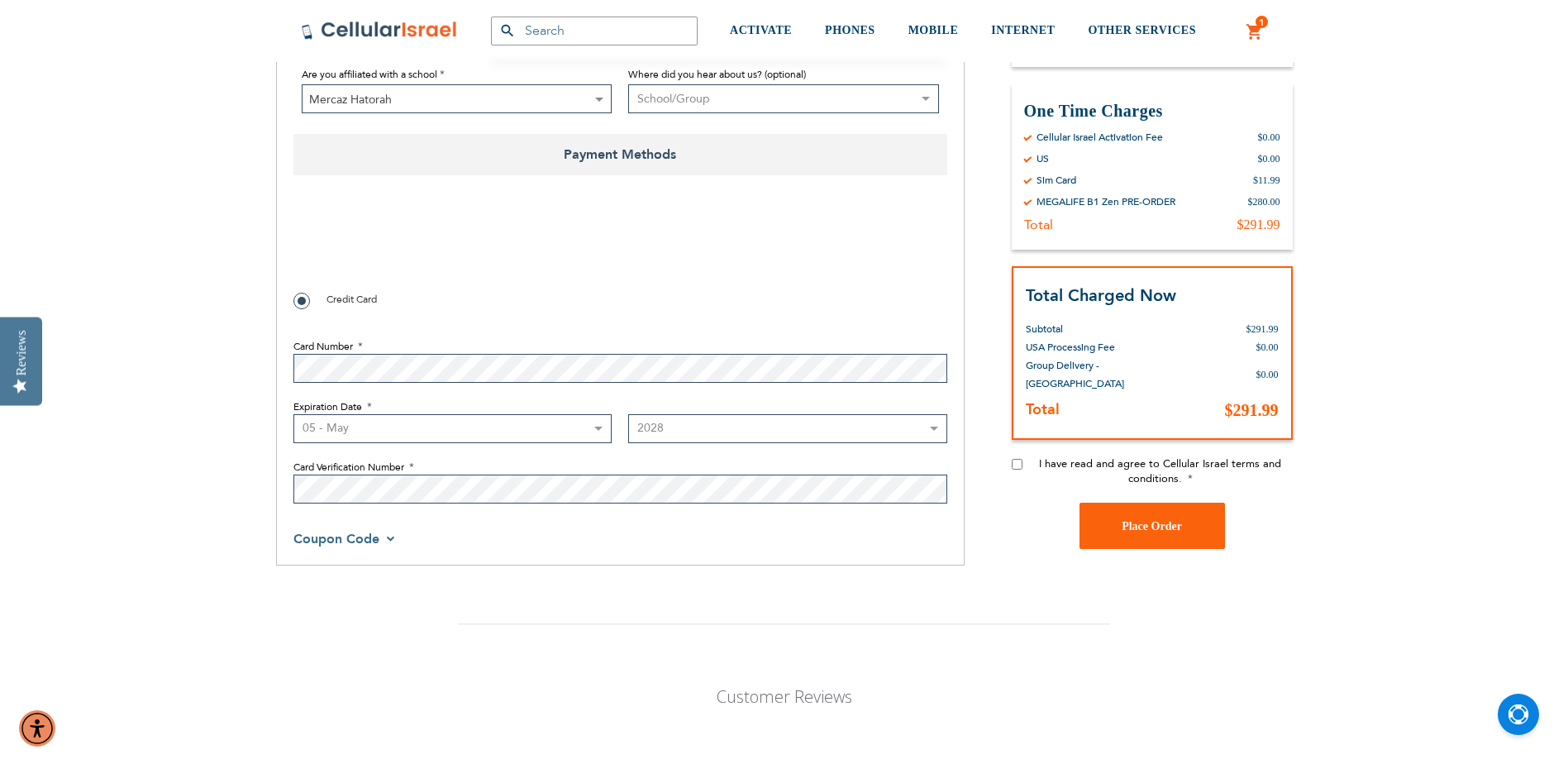
click at [527, 447] on fieldset "Card Number Expiration Date Month [DATE] - [DATE] - [DATE] - [DATE] - [DATE] - …" at bounding box center [621, 417] width 654 height 189
click at [508, 392] on fieldset "Card Number Expiration Date Month [DATE] - [DATE] - [DATE] - [DATE] - [DATE] - …" at bounding box center [621, 417] width 654 height 189
click at [364, 430] on select "Month [DATE] - [DATE] - [DATE] - [DATE] - [DATE] - [DATE] - [DATE] - [DATE] - […" at bounding box center [453, 428] width 319 height 29
click at [167, 344] on div "SEMINARY YESHIVA TOURIST OLIM COUPLES Support [PHONE_NUMBER] / [PHONE_NUMBER] L…" at bounding box center [784, 267] width 1568 height 3014
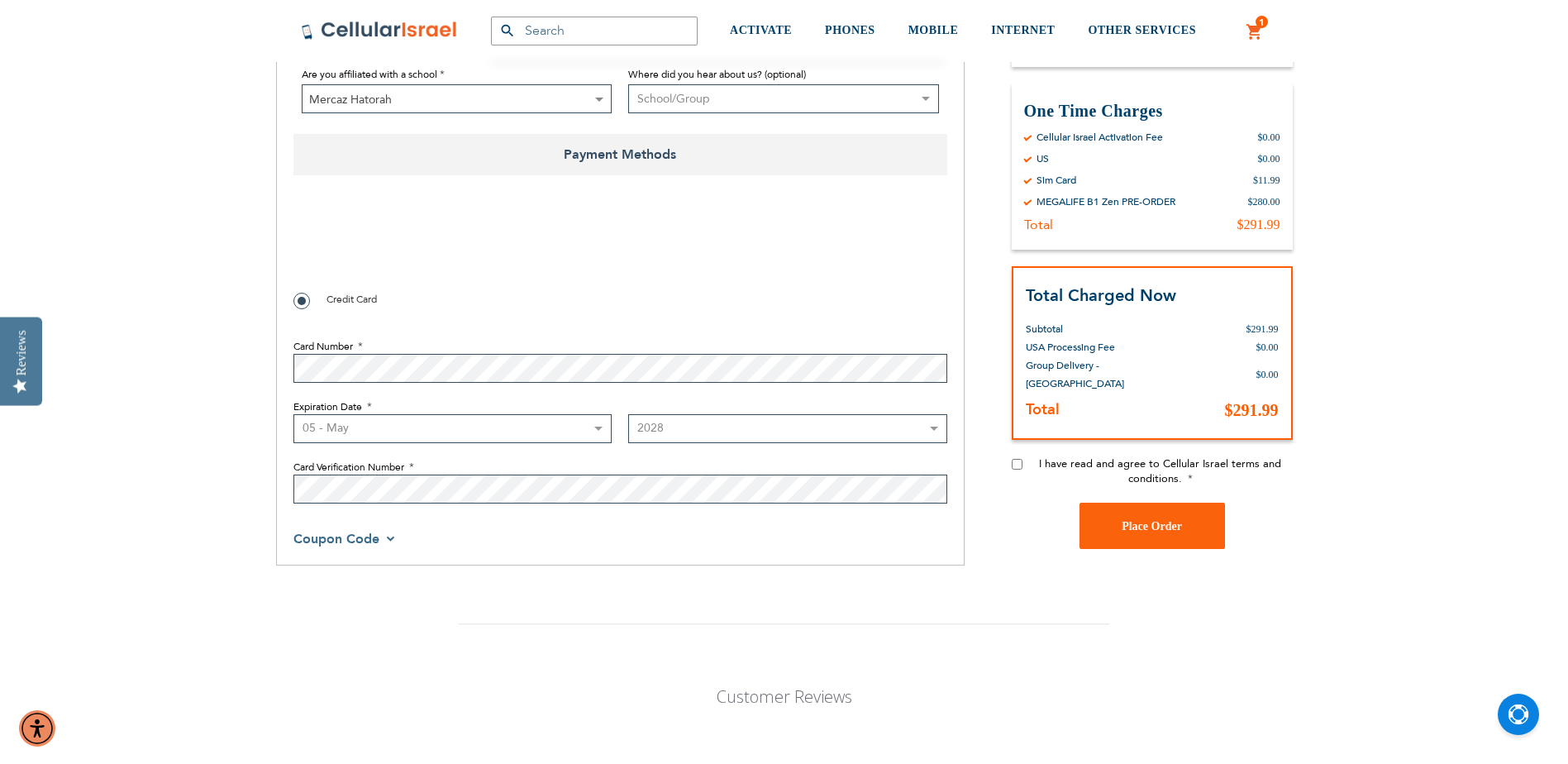
click at [382, 434] on select "Month [DATE] - [DATE] - [DATE] - [DATE] - [DATE] - [DATE] - [DATE] - [DATE] - […" at bounding box center [453, 428] width 319 height 29
click at [420, 419] on select "Month [DATE] - [DATE] - [DATE] - [DATE] - [DATE] - [DATE] - [DATE] - [DATE] - […" at bounding box center [453, 428] width 319 height 29
click at [420, 427] on select "Month [DATE] - [DATE] - [DATE] - [DATE] - [DATE] - [DATE] - [DATE] - [DATE] - […" at bounding box center [453, 428] width 319 height 29
checkbox input "false"
click at [427, 432] on select "Month [DATE] - [DATE] - [DATE] - [DATE] - [DATE] - [DATE] - [DATE] - [DATE] - […" at bounding box center [453, 428] width 319 height 29
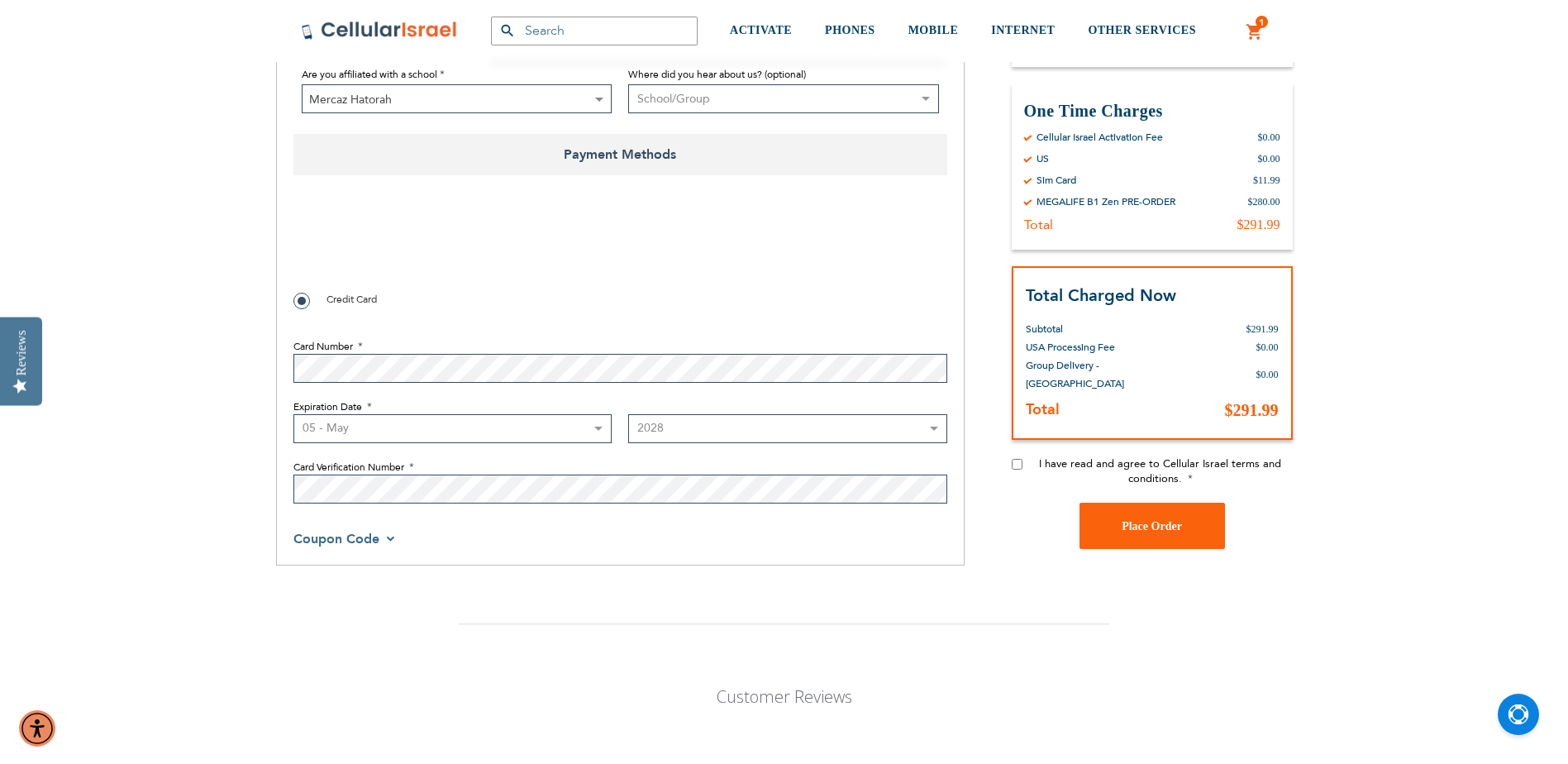
drag, startPoint x: 1013, startPoint y: 463, endPoint x: 1022, endPoint y: 478, distance: 17.5
click at [1014, 464] on input "I have read and agree to Cellular Israel terms and conditions." at bounding box center [1017, 464] width 11 height 11
checkbox input "true"
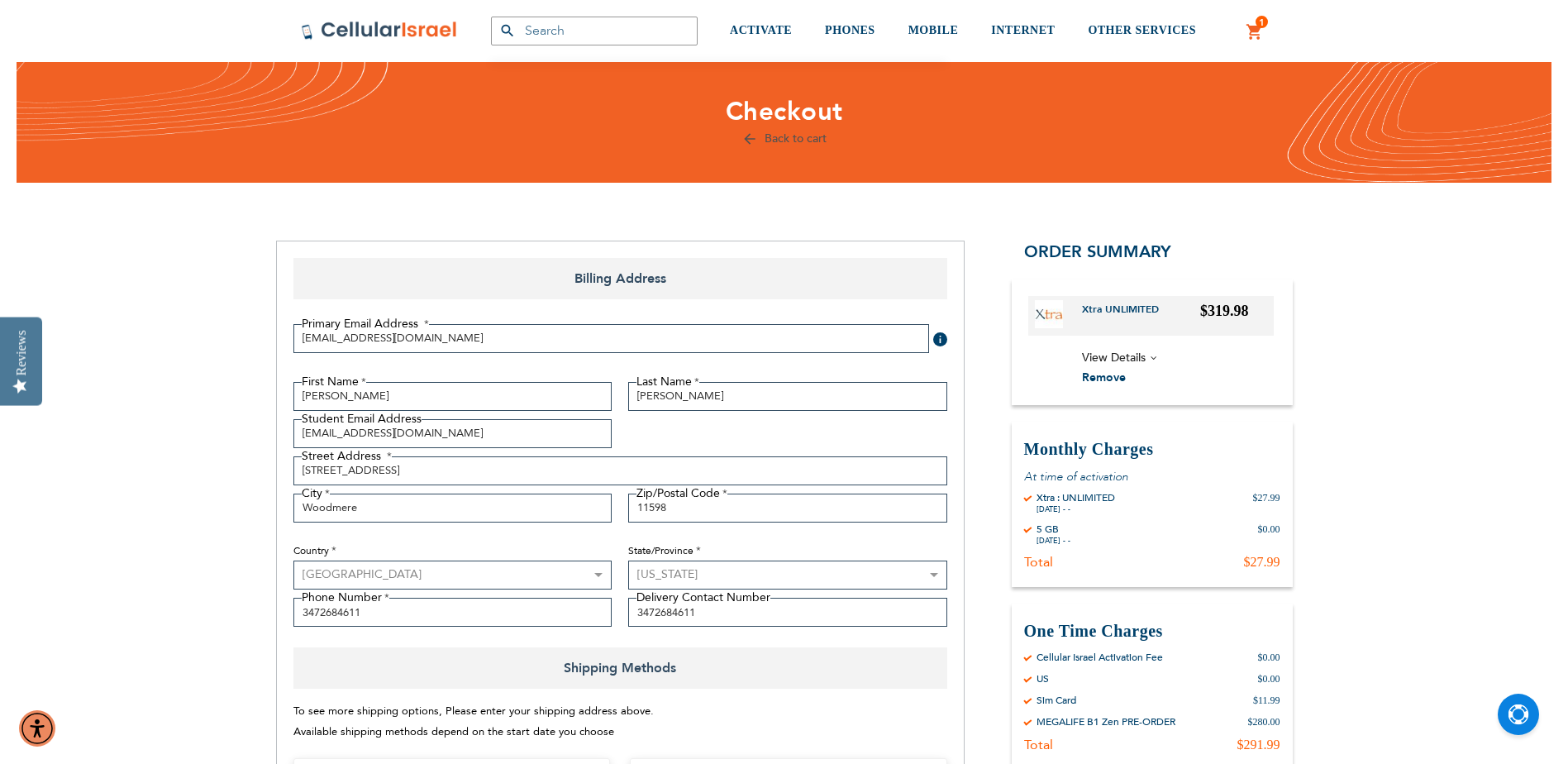
scroll to position [0, 0]
